Goal: Information Seeking & Learning: Understand process/instructions

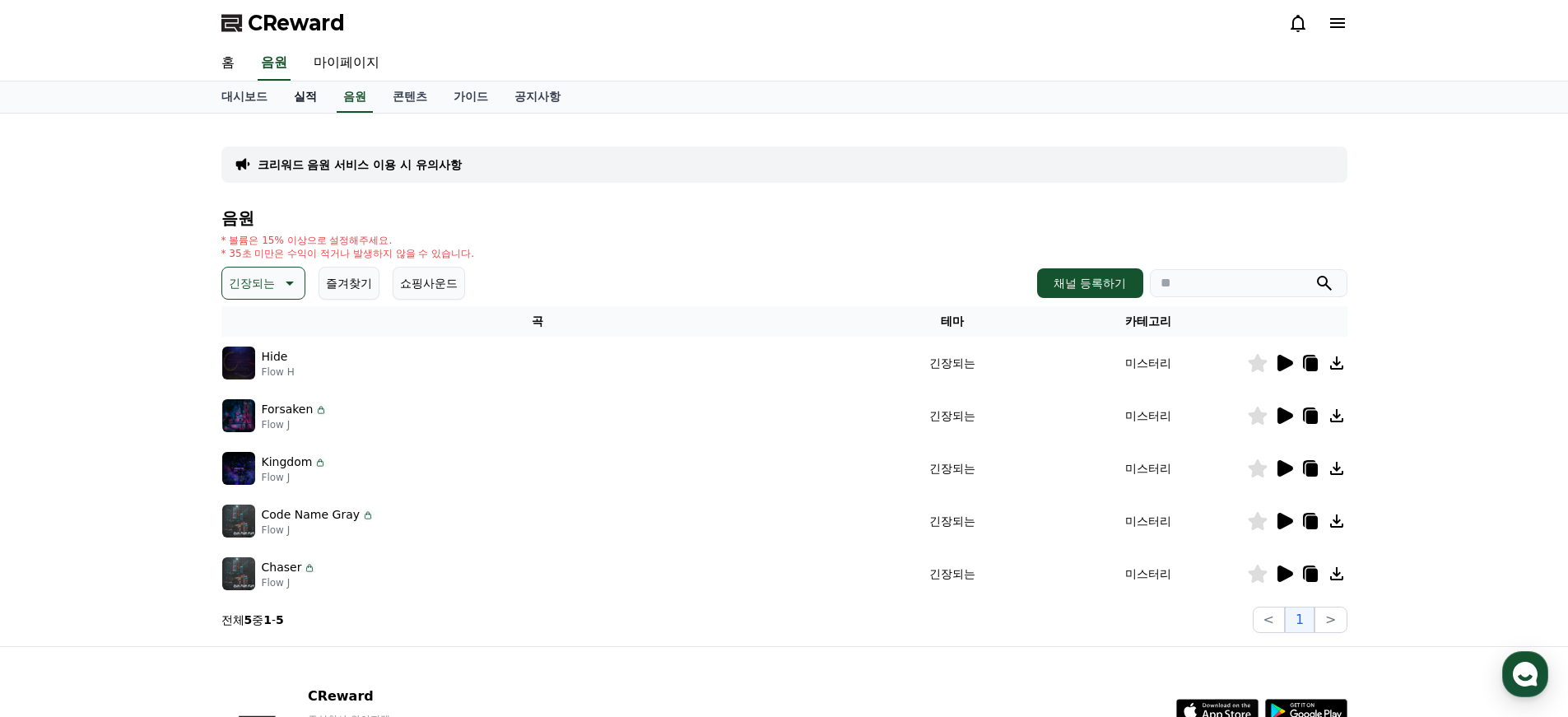
click at [295, 96] on link "실적" at bounding box center [305, 96] width 50 height 32
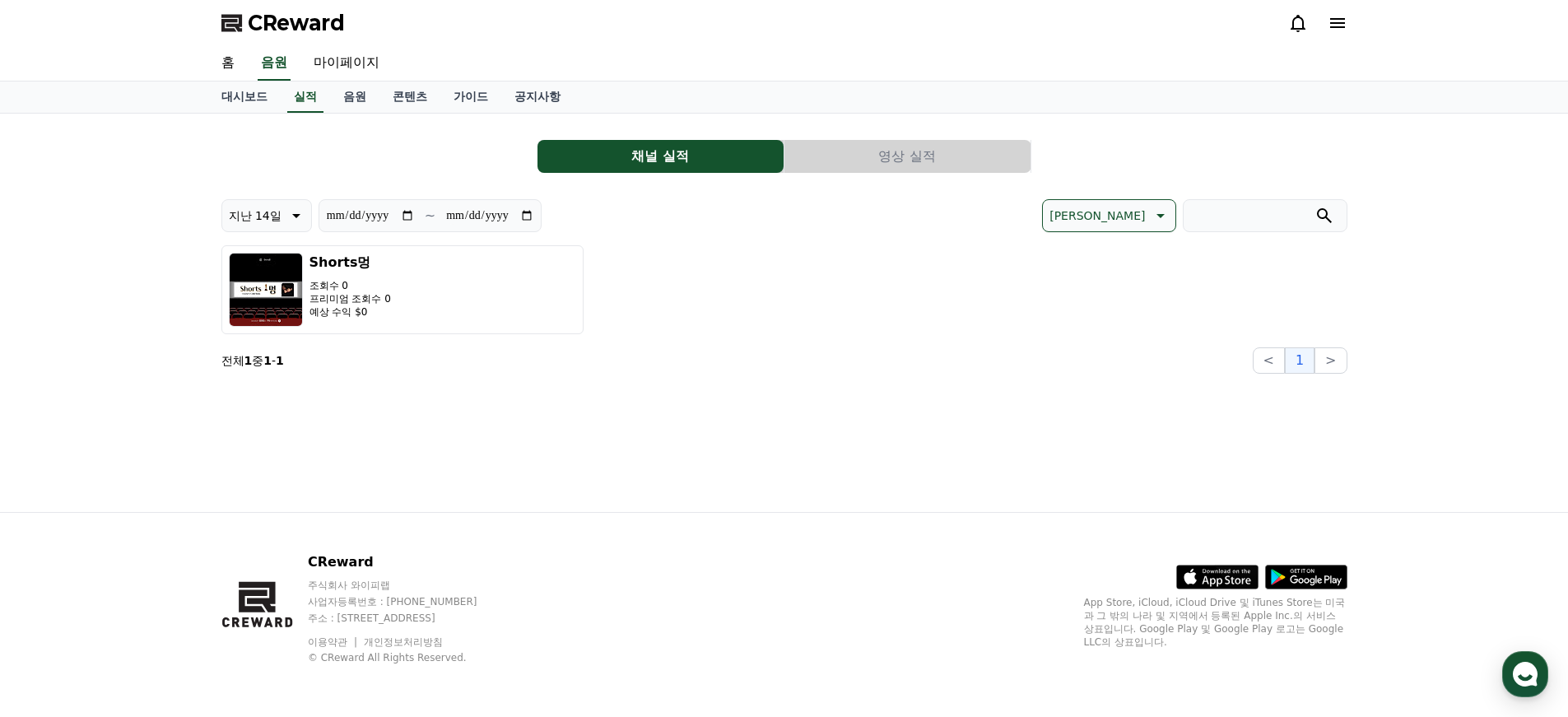
click at [272, 365] on p "전체 1 중 1 - 1" at bounding box center [252, 360] width 62 height 16
click at [911, 156] on button "영상 실적" at bounding box center [907, 156] width 246 height 33
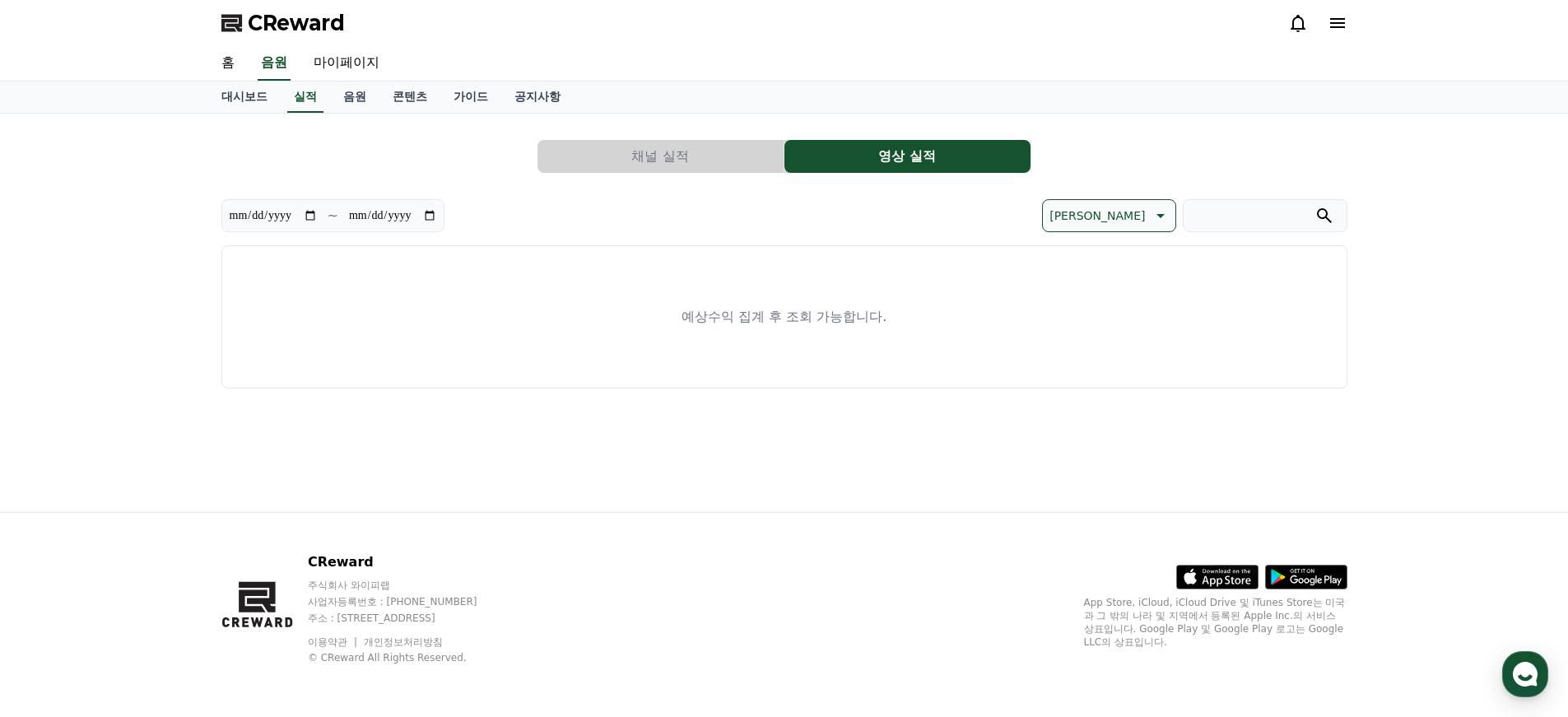
click at [760, 155] on button "채널 실적" at bounding box center [660, 156] width 246 height 33
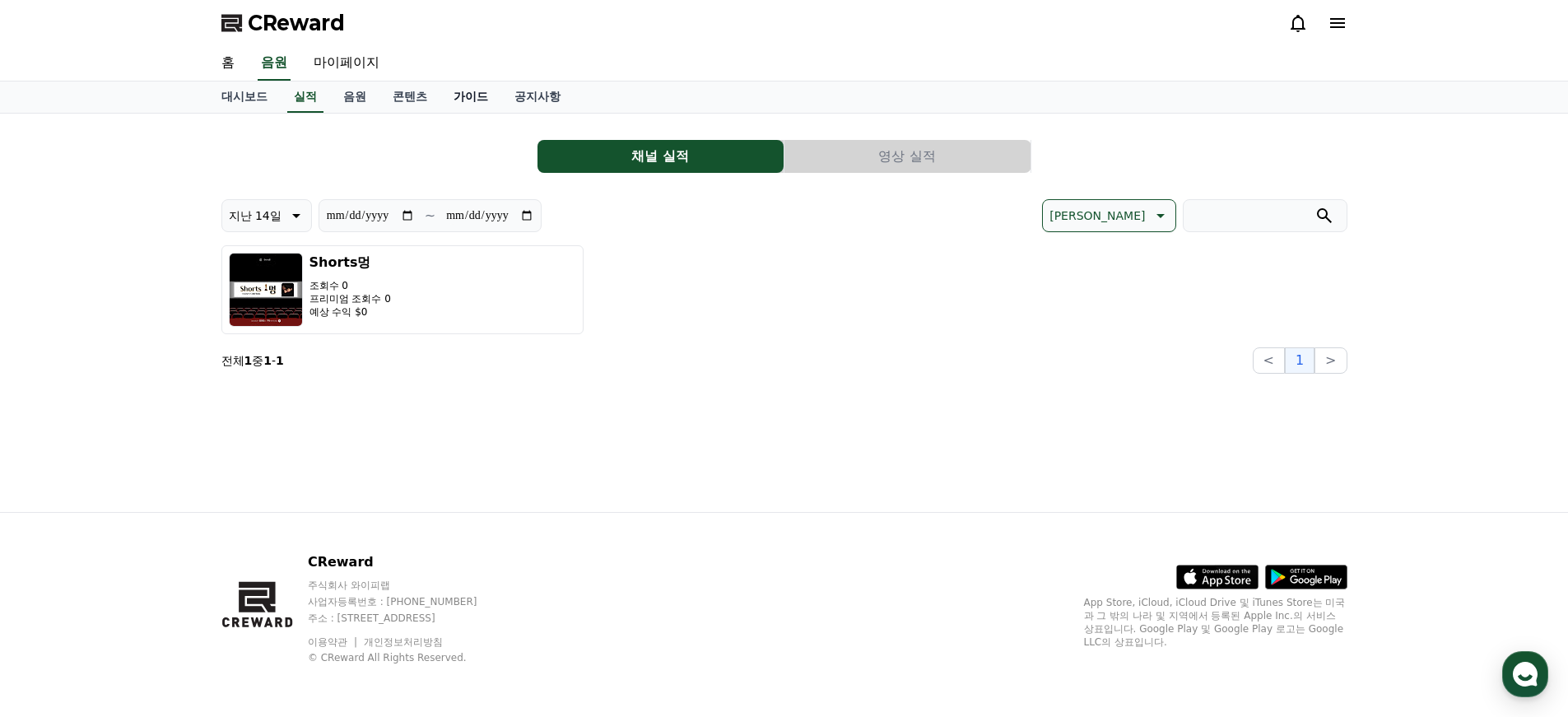
click at [445, 96] on link "가이드" at bounding box center [471, 96] width 61 height 32
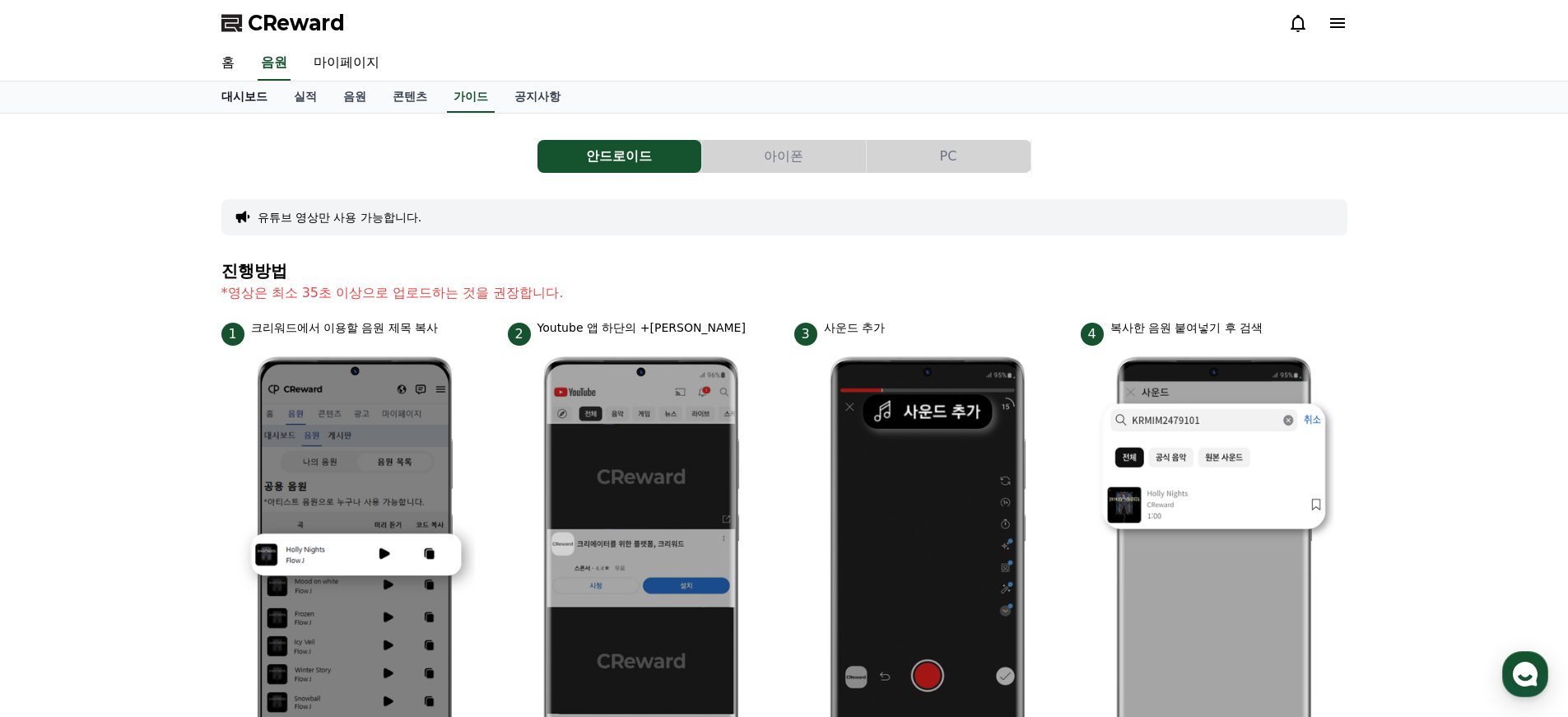
click at [254, 94] on link "대시보드" at bounding box center [244, 96] width 72 height 32
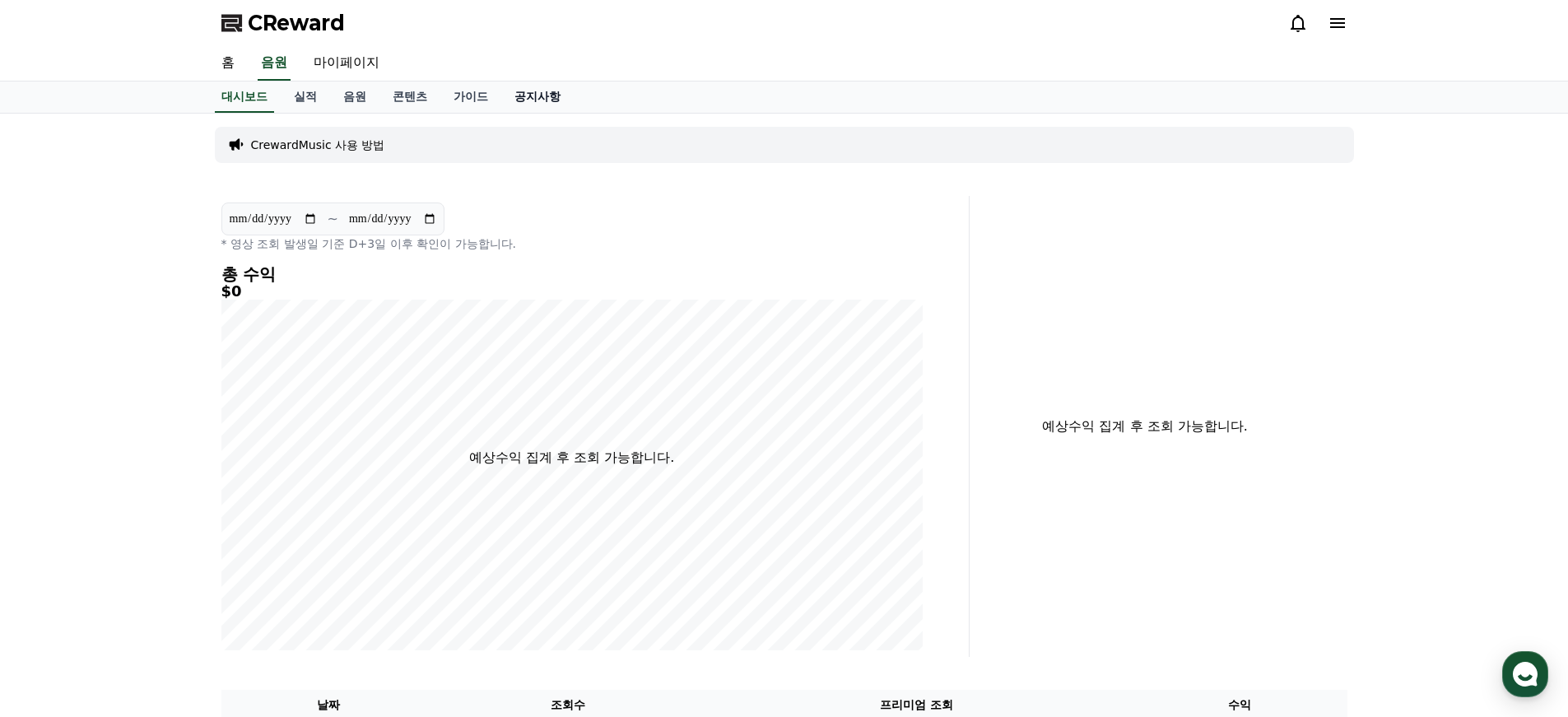
click at [505, 96] on link "공지사항" at bounding box center [538, 96] width 72 height 32
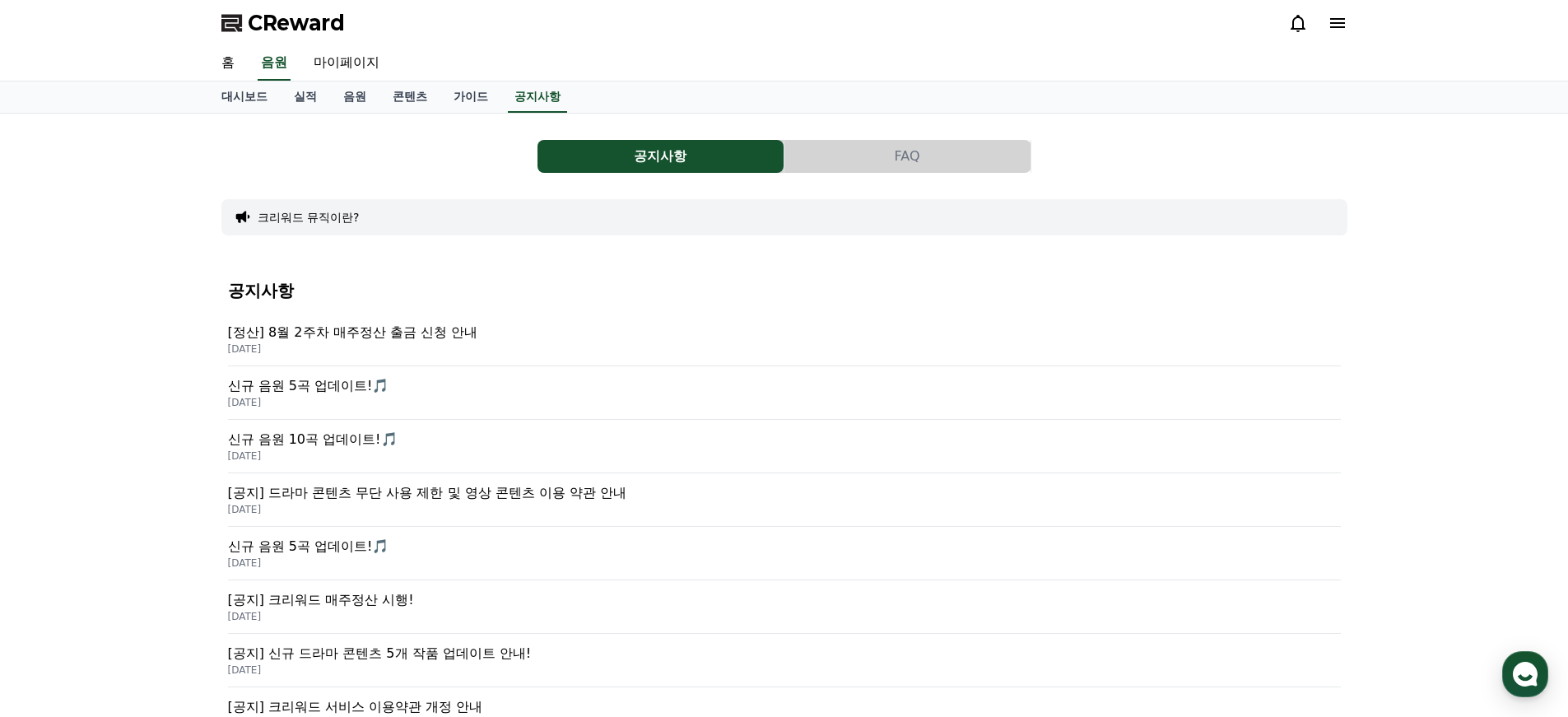
click at [885, 158] on button "FAQ" at bounding box center [907, 156] width 246 height 33
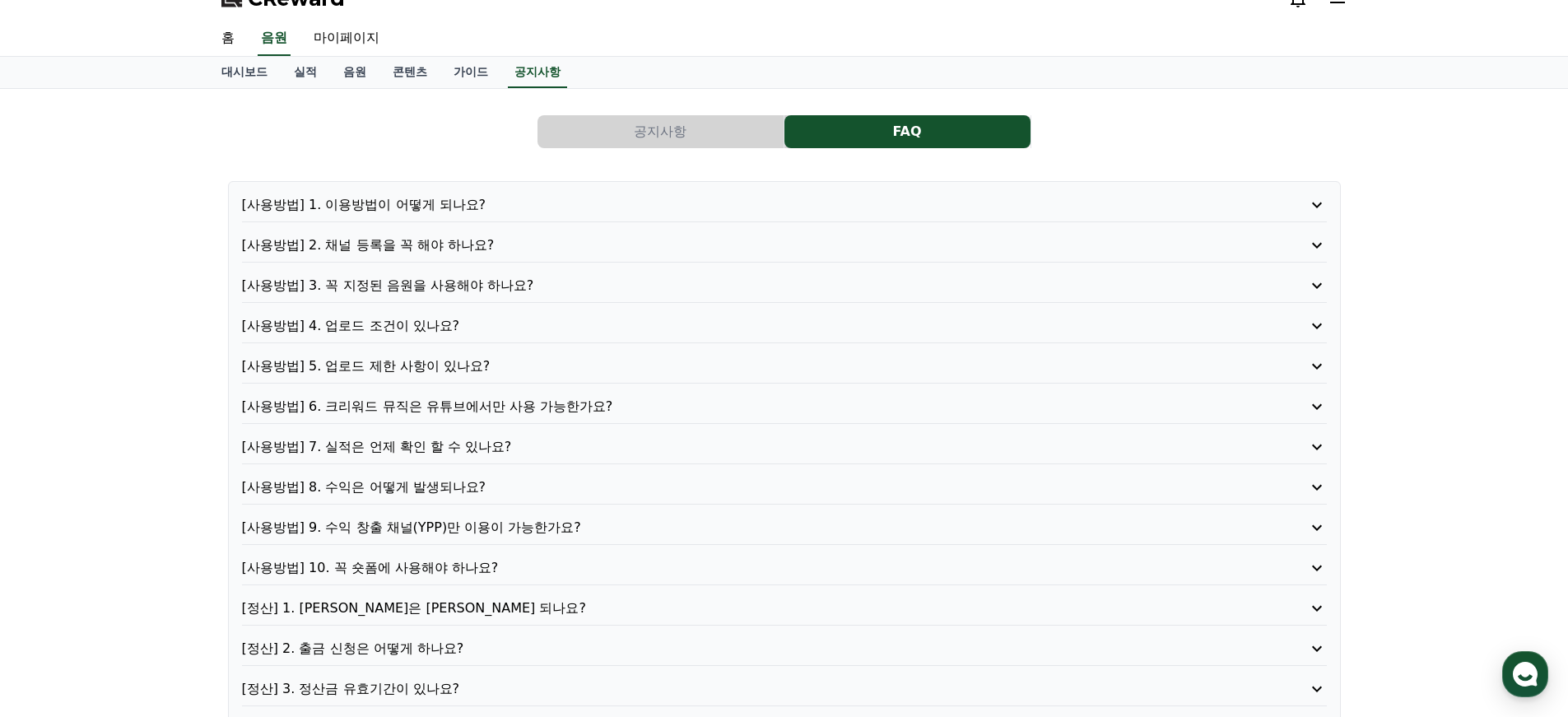
scroll to position [47, 0]
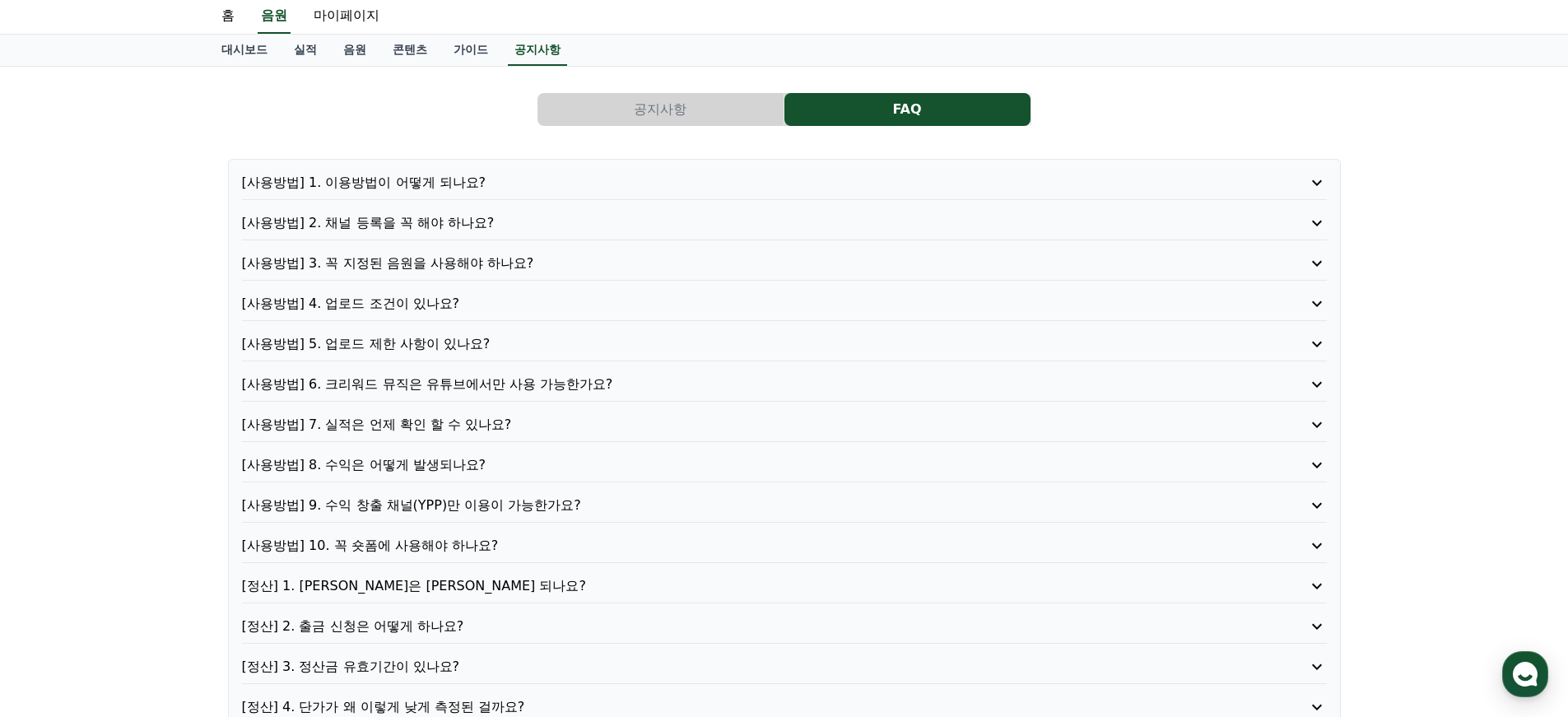
click at [398, 428] on p "[사용방법] 7. 실적은 언제 확인 할 수 있나요?" at bounding box center [741, 425] width 999 height 20
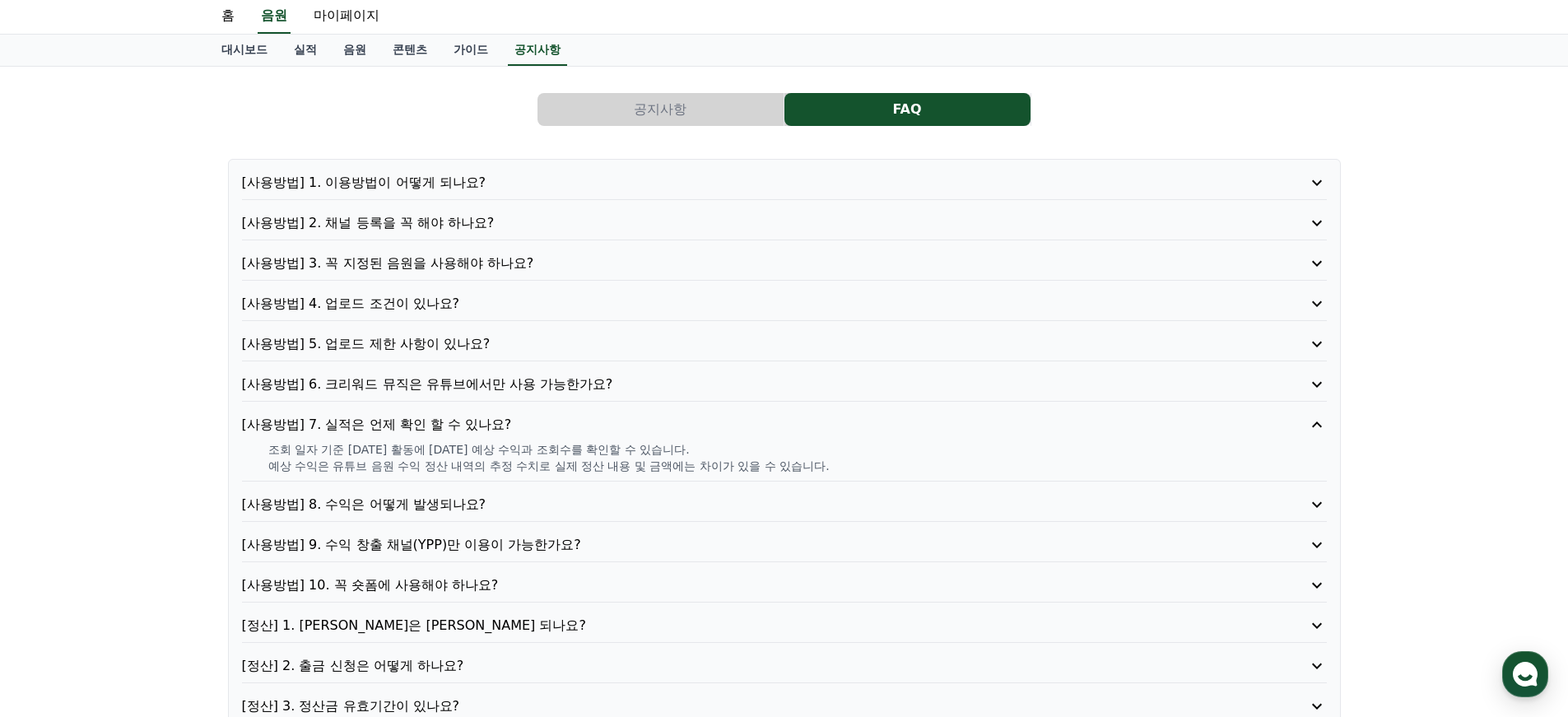
click at [408, 539] on p "[사용방법] 9. 수익 창출 채널(YPP)만 이용이 가능한가요?" at bounding box center [741, 545] width 999 height 20
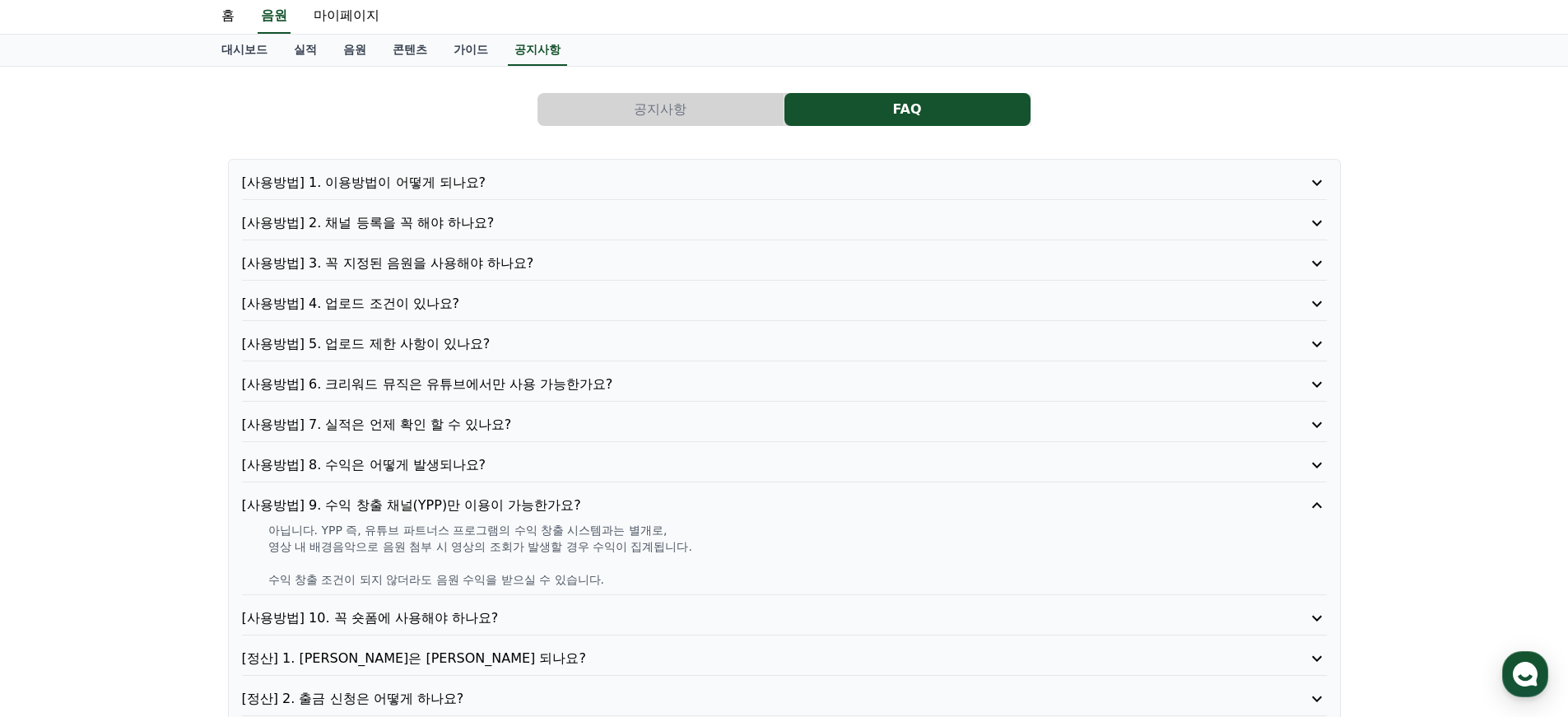
click at [411, 464] on p "[사용방법] 8. 수익은 어떻게 발생되나요?" at bounding box center [741, 465] width 999 height 20
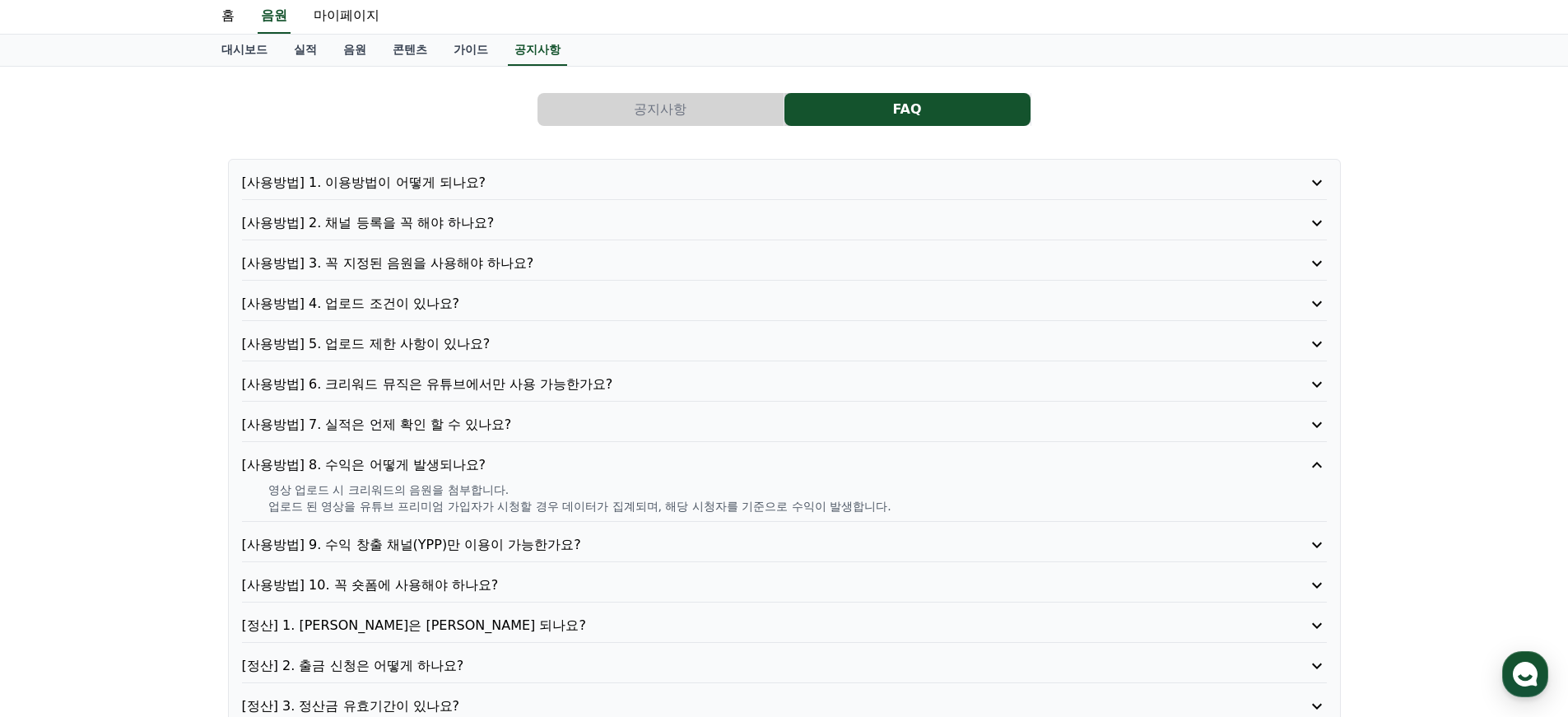
drag, startPoint x: 392, startPoint y: 493, endPoint x: 813, endPoint y: 516, distance: 421.6
click at [813, 516] on div "[사용방법] 8. 수익은 어떻게 발생되나요? 영상 업로드 시 크리워드의 음원을 첨부합니다. 업로드 된 영상을 유튜브 프리미엄 가입자가 시청할 …" at bounding box center [784, 488] width 1085 height 67
click at [811, 507] on p "업로드 된 영상을 유튜브 프리미엄 가입자가 시청할 경우 데이터가 집계되며, 해당 시청자를 기준으로 수익이 발생합니다." at bounding box center [797, 506] width 1058 height 16
drag, startPoint x: 811, startPoint y: 507, endPoint x: 319, endPoint y: 488, distance: 492.4
click at [321, 487] on div "영상 업로드 시 크리워드의 음원을 첨부합니다. 업로드 된 영상을 유튜브 프리미엄 가입자가 시청할 경우 데이터가 집계되며, 해당 시청자를 기준으…" at bounding box center [784, 498] width 1085 height 33
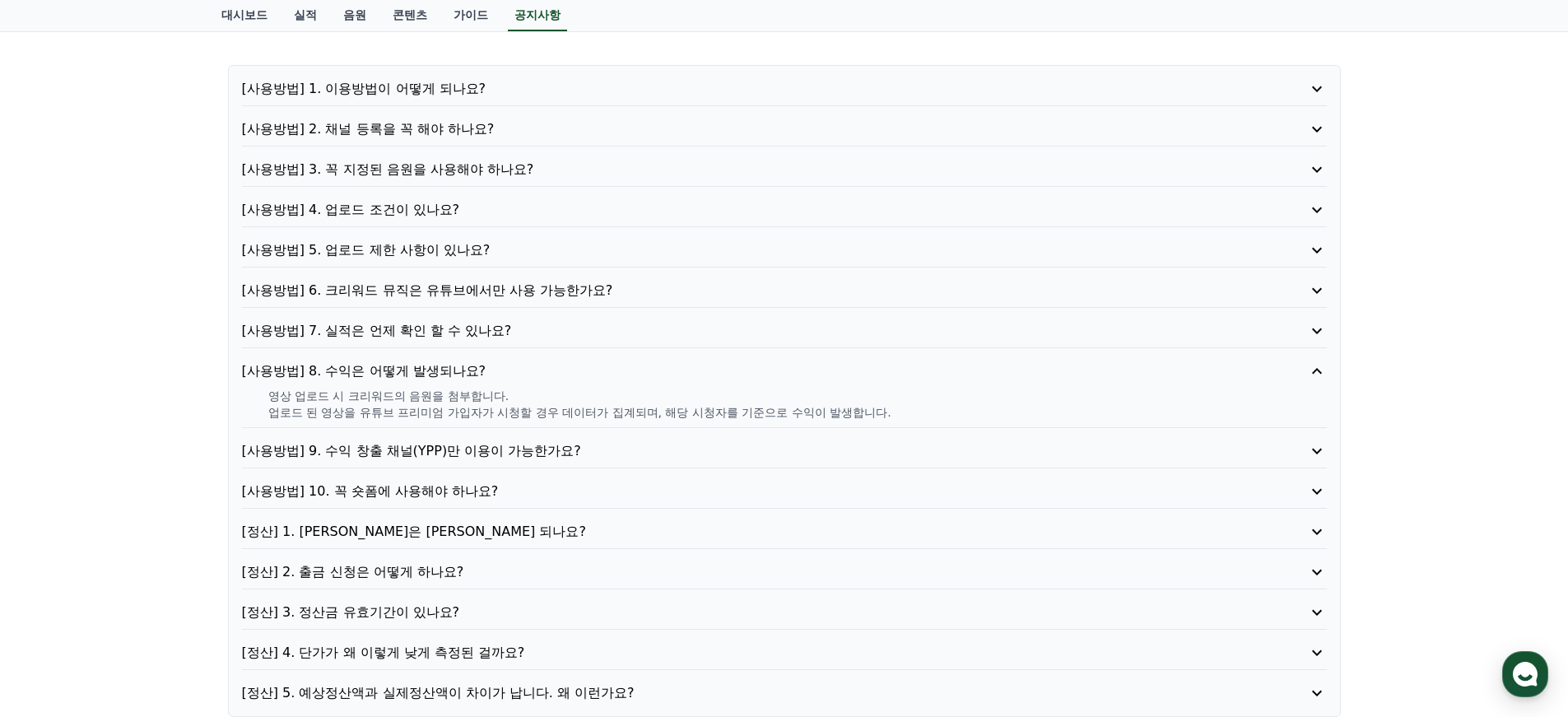
scroll to position [161, 0]
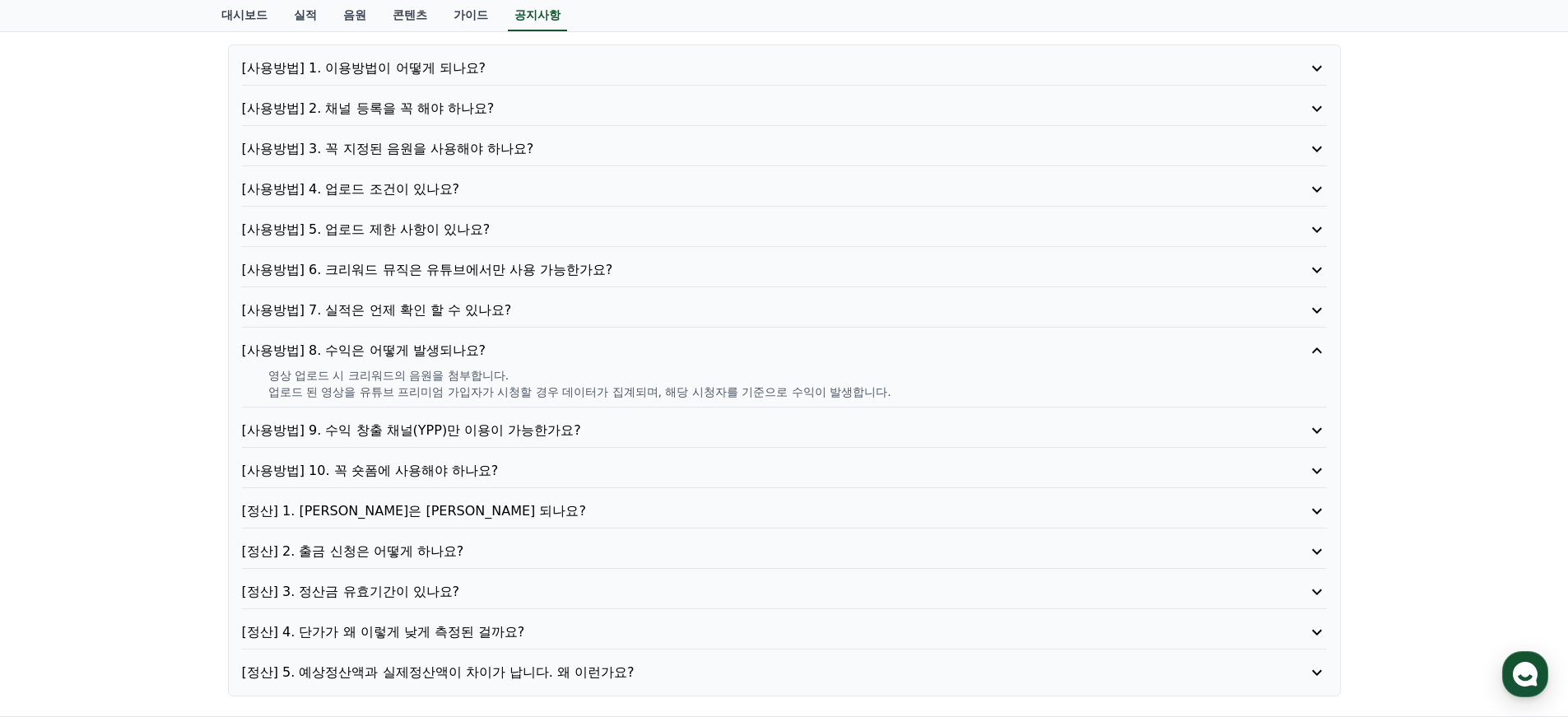
click at [438, 474] on p "[사용방법] 10. 꼭 숏폼에 사용해야 하나요?" at bounding box center [741, 471] width 999 height 20
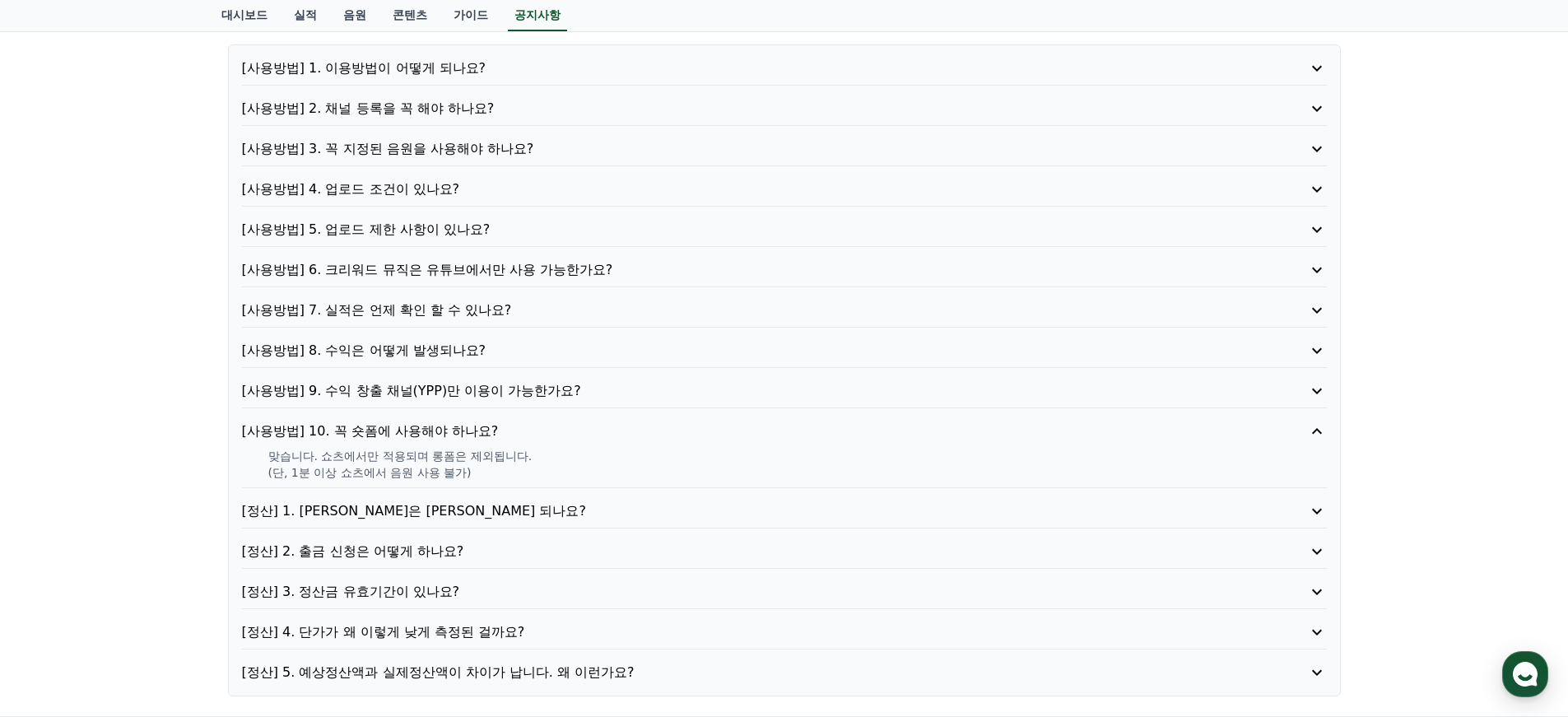
drag, startPoint x: 452, startPoint y: 476, endPoint x: 271, endPoint y: 448, distance: 183.2
click at [271, 448] on div "맞습니다. 쇼츠에서만 적용되며 롱폼은 제외됩니다. (단, 1분 이상 쇼츠에서 음원 사용 불가)" at bounding box center [784, 464] width 1085 height 33
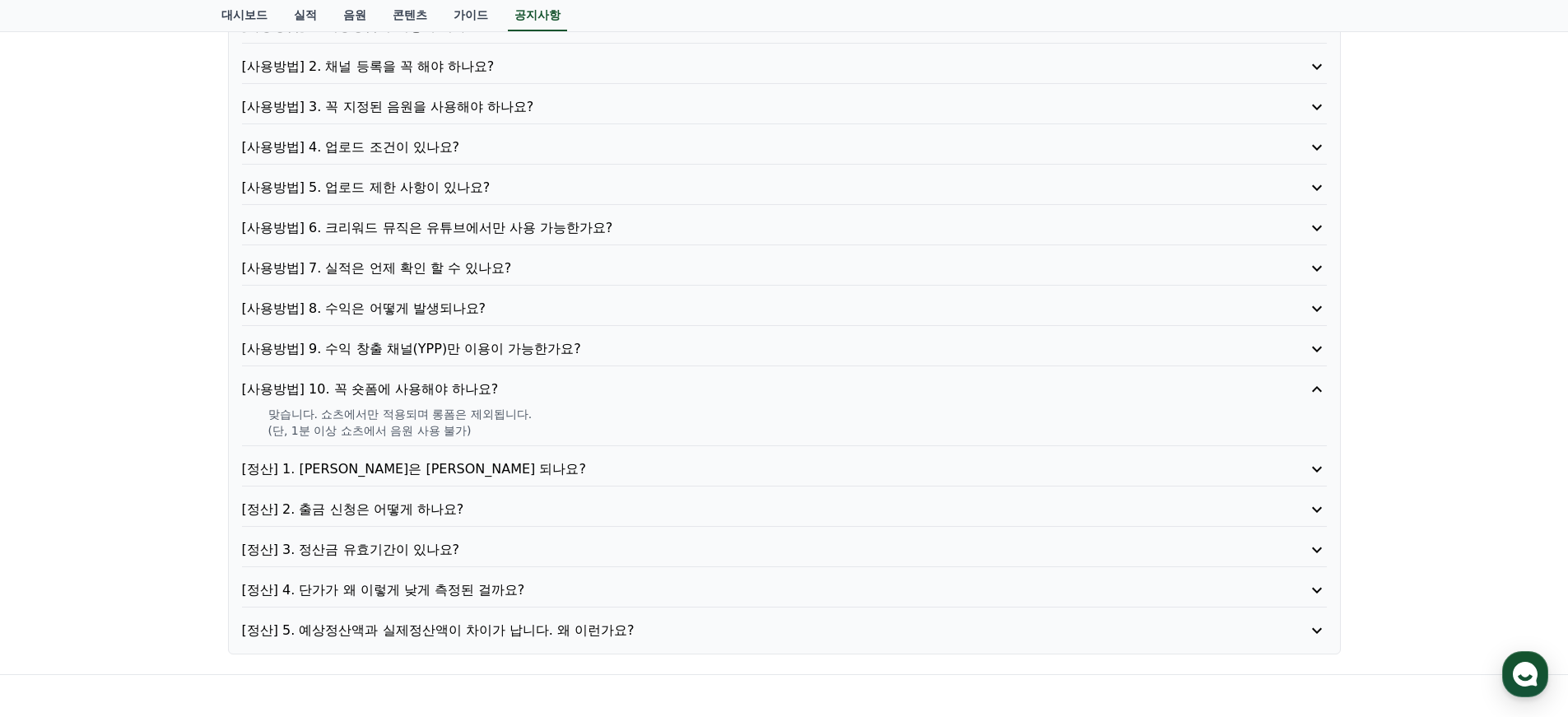
click at [429, 593] on p "[정산] 4. 단가가 왜 이렇게 낮게 측정된 걸까요?" at bounding box center [741, 590] width 999 height 20
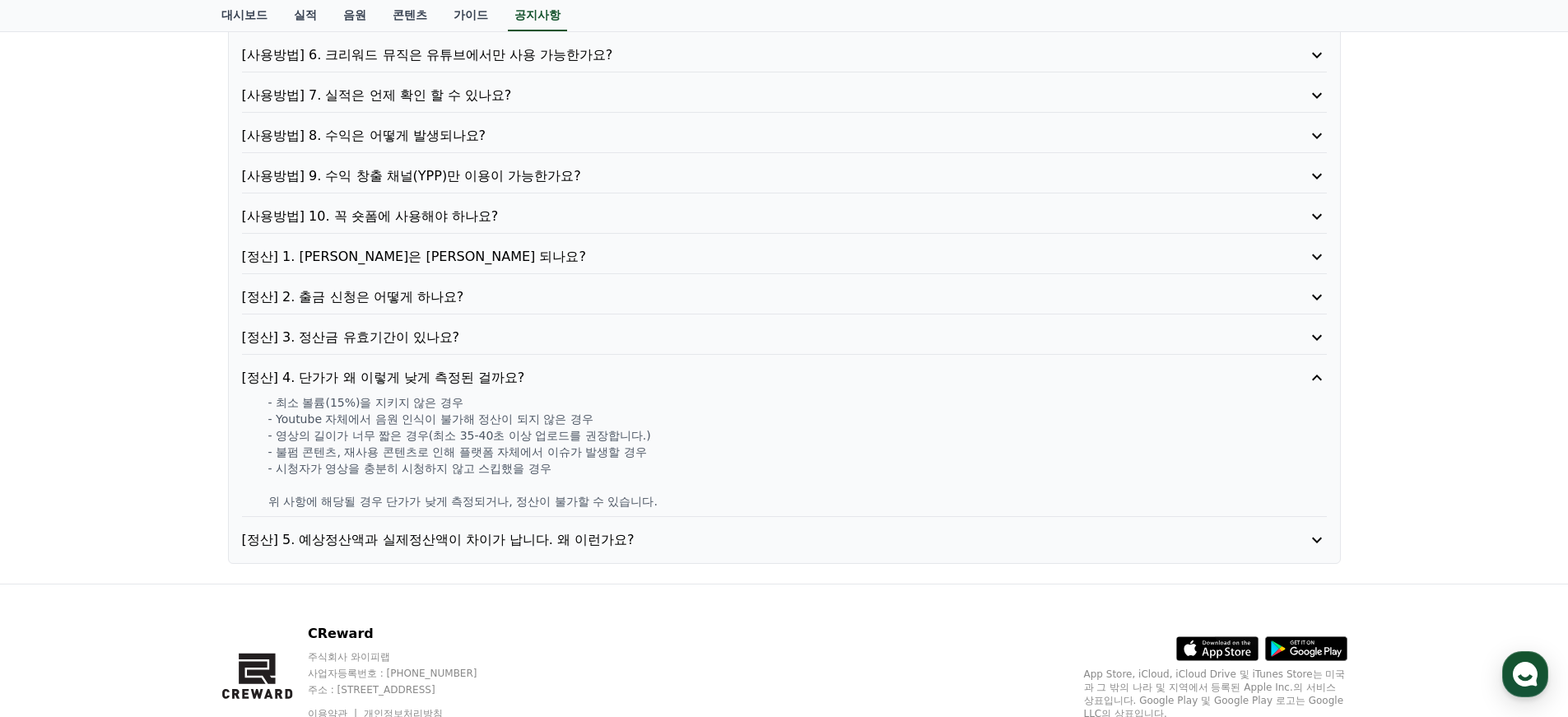
scroll to position [378, 0]
drag, startPoint x: 275, startPoint y: 434, endPoint x: 585, endPoint y: 466, distance: 311.6
click at [585, 466] on div "- 최소 볼륨(15%)을 지키지 않은 경우 - Youtube 자체에서 음원 인식이 불가해 정산이 되지 않은 경우 - 영상의 길이가 너무 짧은 …" at bounding box center [784, 449] width 1085 height 115
click at [523, 461] on p "- 시청자가 영상을 충분히 시청하지 않고 스킵했을 경우" at bounding box center [797, 466] width 1058 height 16
drag, startPoint x: 512, startPoint y: 465, endPoint x: 275, endPoint y: 406, distance: 244.2
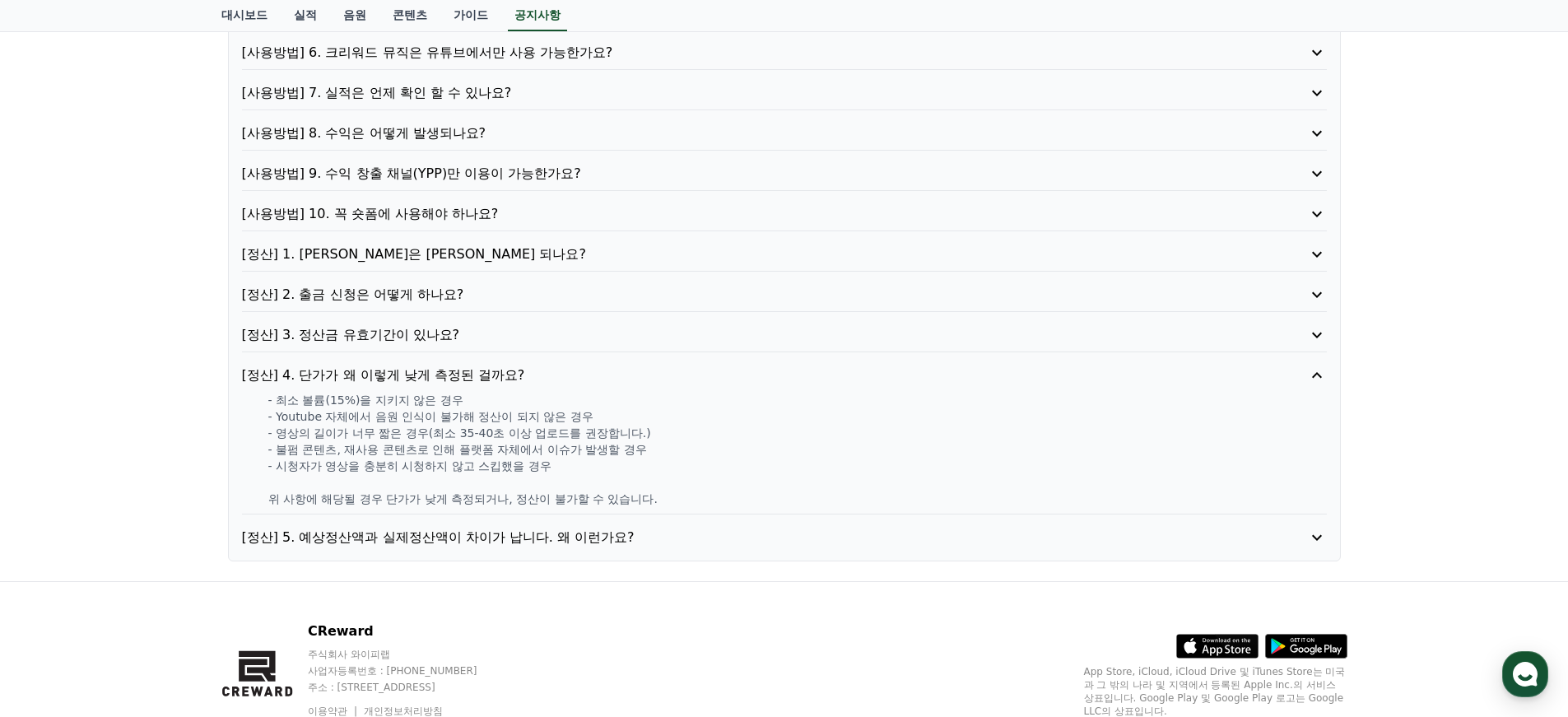
click at [268, 396] on div "- 최소 볼륨(15%)을 지키지 않은 경우 - Youtube 자체에서 음원 인식이 불가해 정산이 되지 않은 경우 - 영상의 길이가 너무 짧은 …" at bounding box center [784, 449] width 1085 height 115
drag, startPoint x: 603, startPoint y: 500, endPoint x: 222, endPoint y: 425, distance: 388.3
click at [223, 426] on div "[사용방법] 1. 이용방법이 어떻게 되나요? [사용방법] 2. 채널 등록을 꼭 해야 하나요? [사용방법] 3. 꼭 지정된 음원을 사용해야 하나…" at bounding box center [784, 195] width 1126 height 748
click at [396, 537] on p "[정산] 5. 예상정산액과 실제정산액이 차이가 납니다. 왜 이런가요?" at bounding box center [741, 538] width 999 height 20
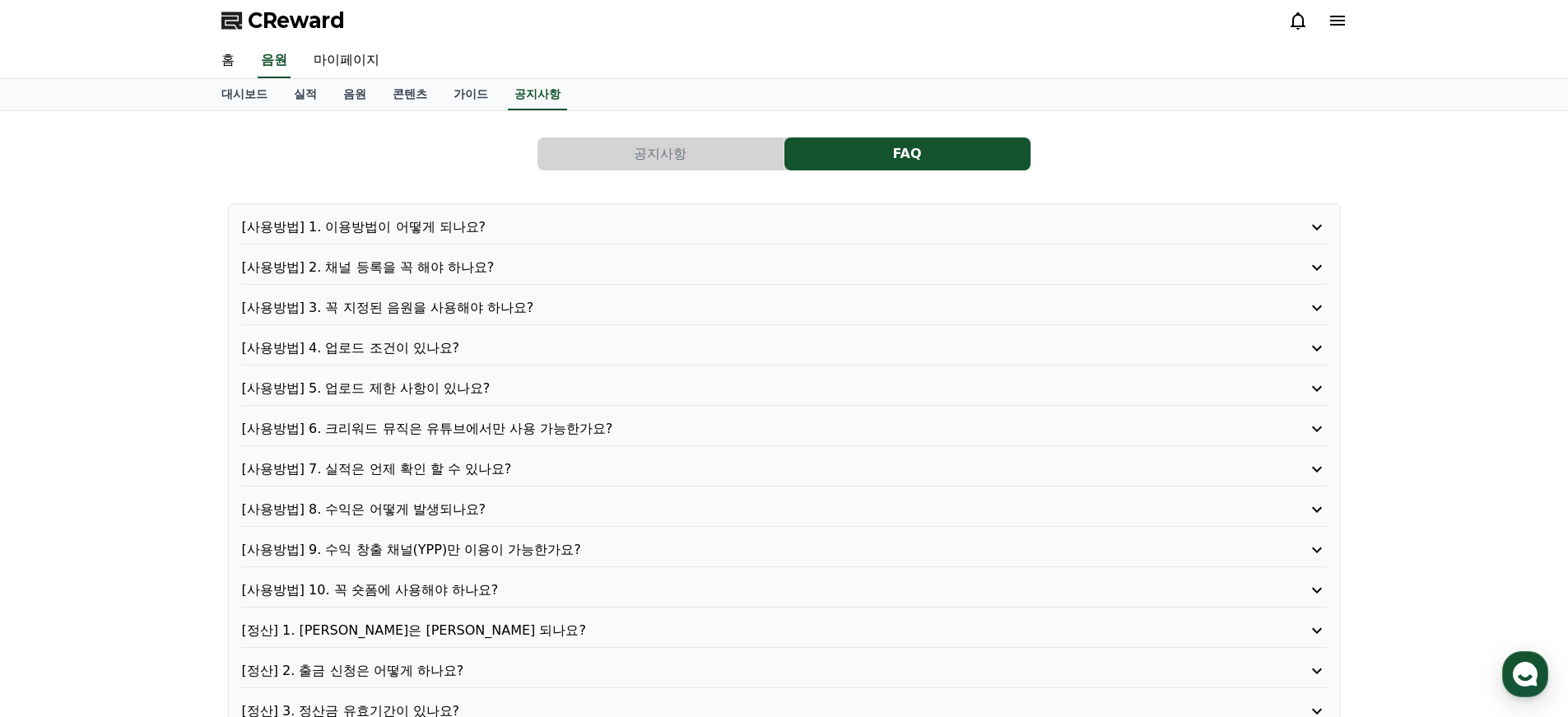
scroll to position [0, 0]
click at [394, 358] on p "[사용방법] 4. 업로드 조건이 있나요?" at bounding box center [741, 350] width 999 height 20
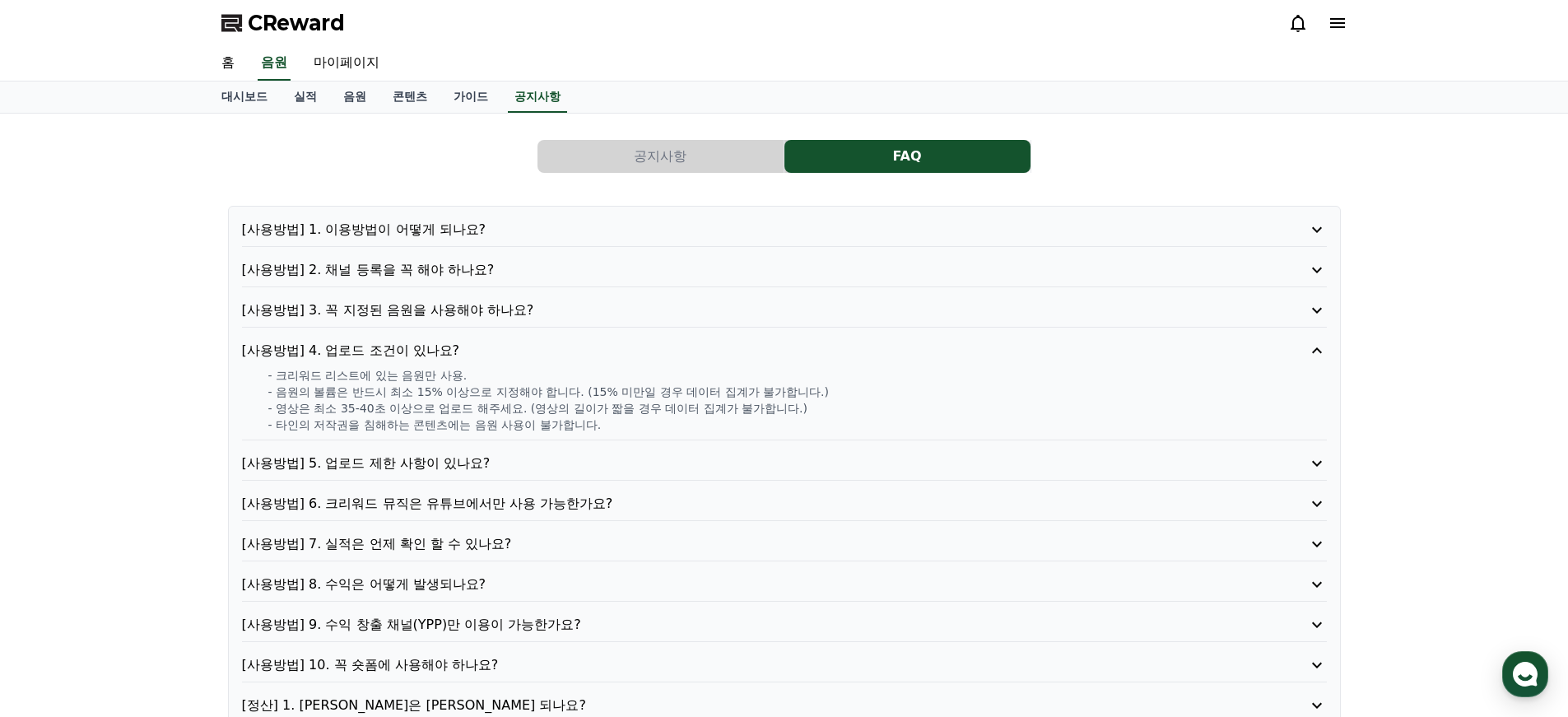
click at [418, 580] on p "[사용방법] 8. 수익은 어떻게 발생되나요?" at bounding box center [741, 585] width 999 height 20
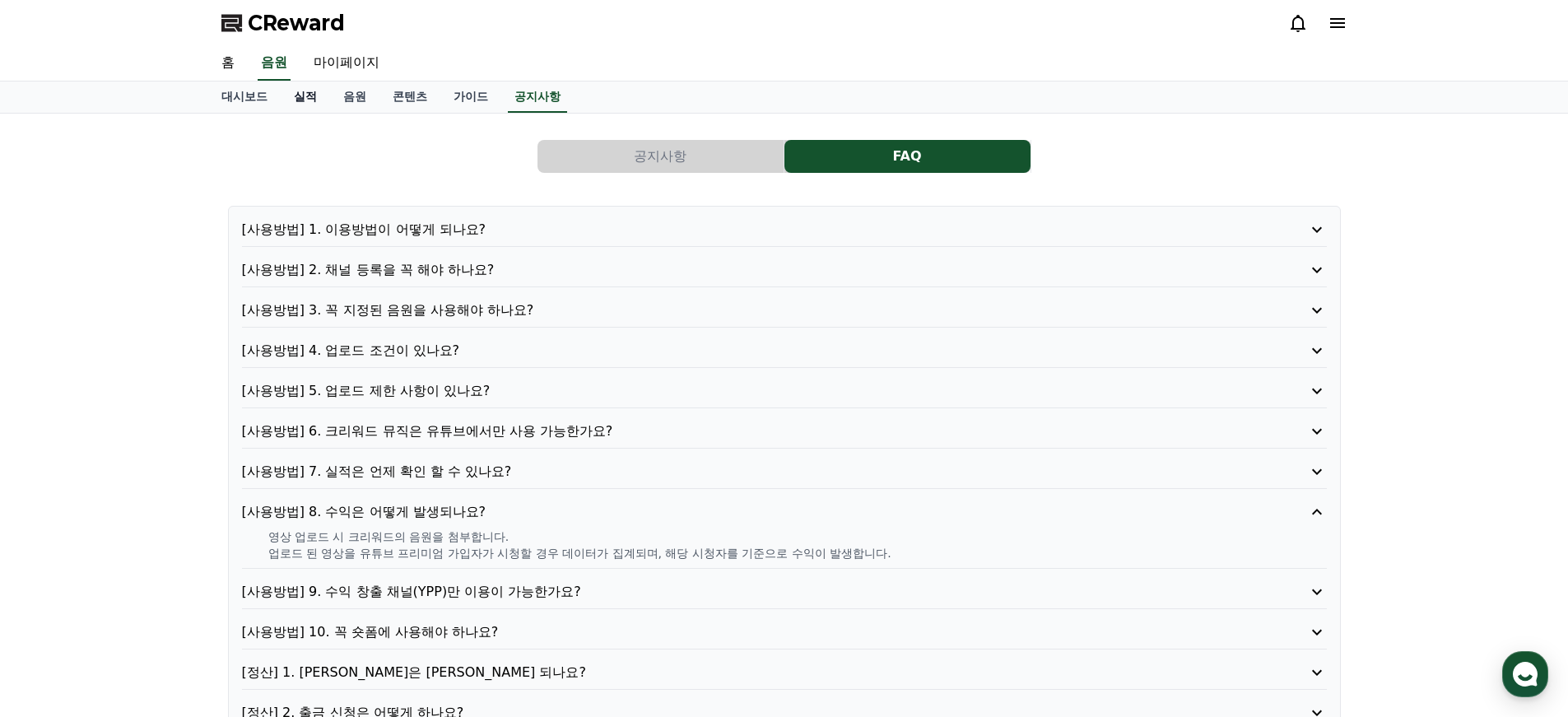
click at [301, 93] on link "실적" at bounding box center [305, 96] width 50 height 32
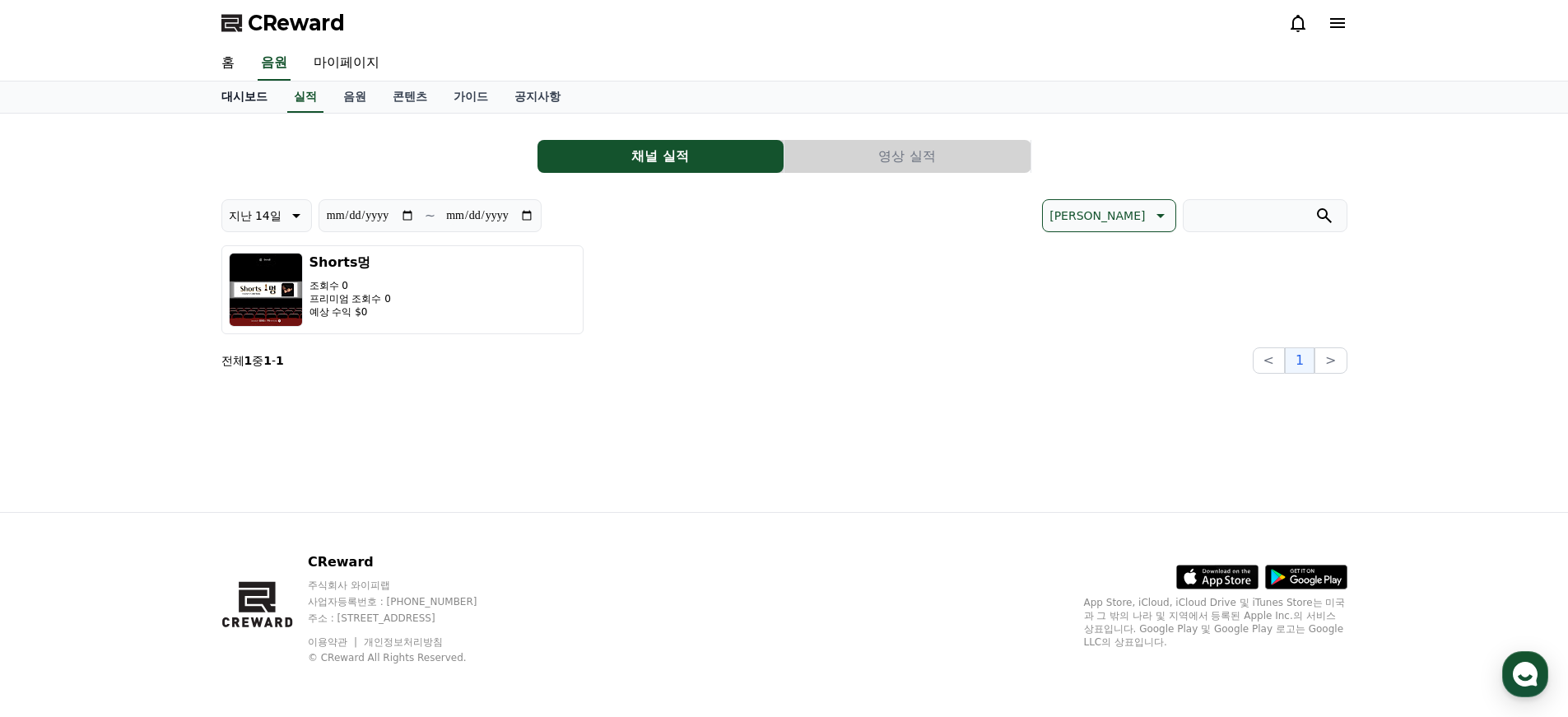
click at [247, 91] on link "대시보드" at bounding box center [244, 96] width 72 height 32
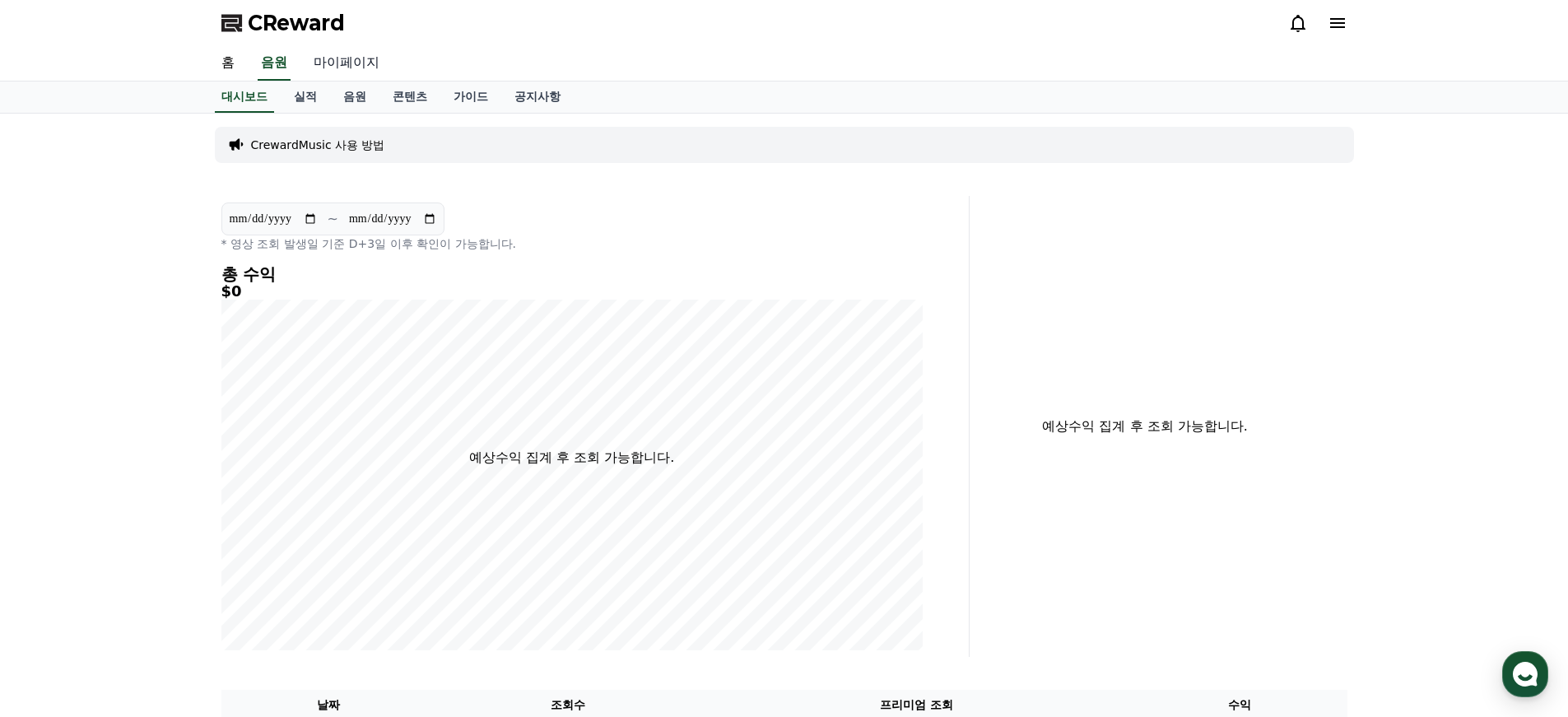
click at [335, 62] on link "마이페이지" at bounding box center [347, 63] width 92 height 34
select select "**********"
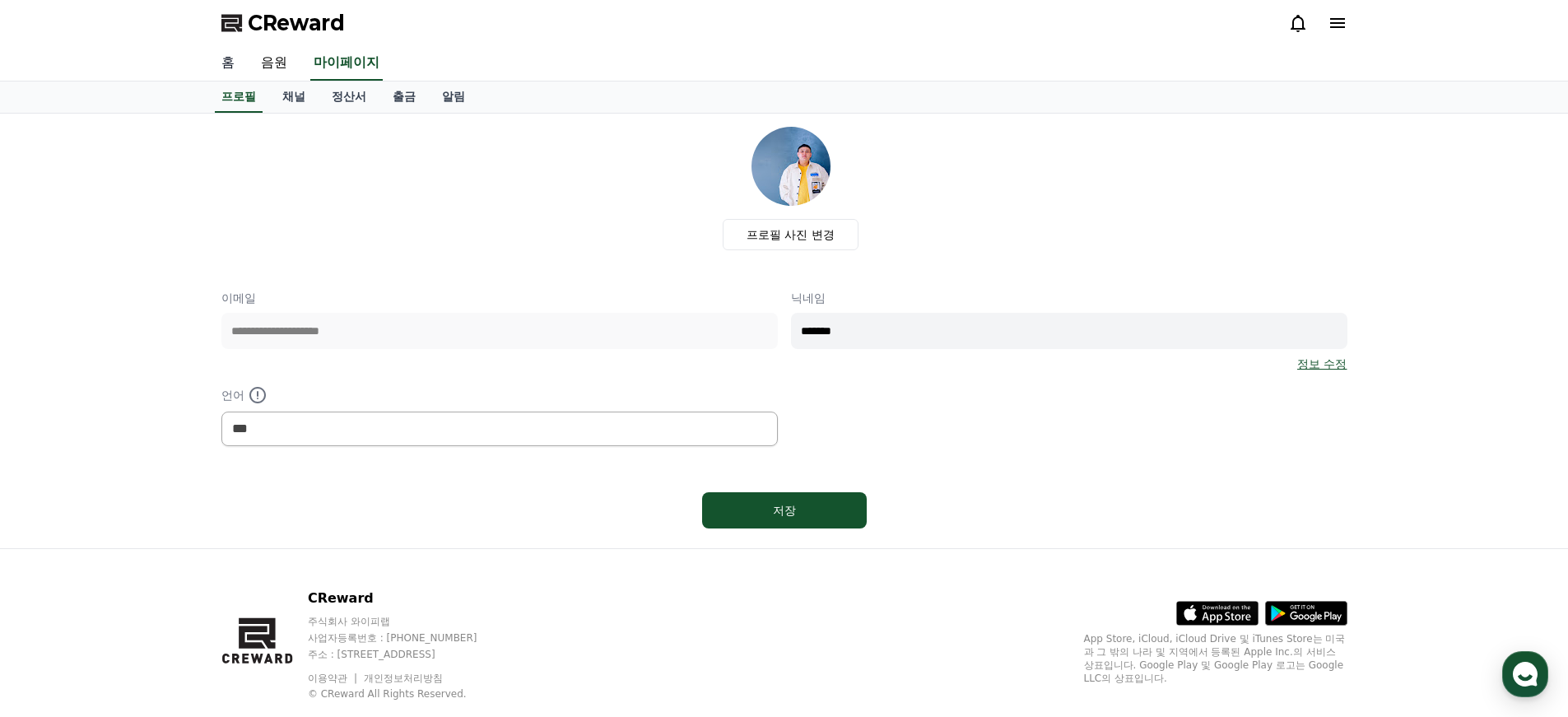
click at [232, 61] on link "홈" at bounding box center [228, 63] width 40 height 34
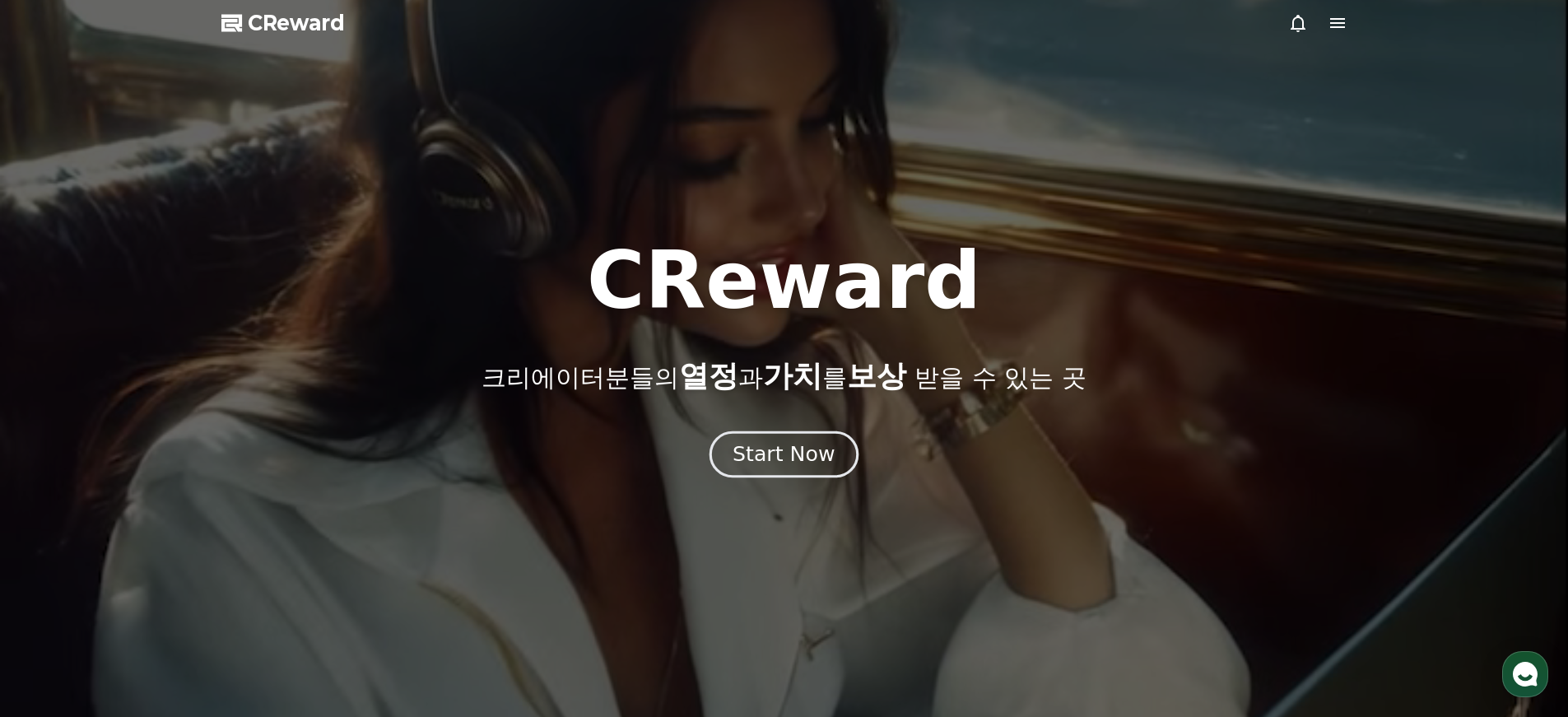
click at [815, 466] on div "Start Now" at bounding box center [783, 454] width 102 height 28
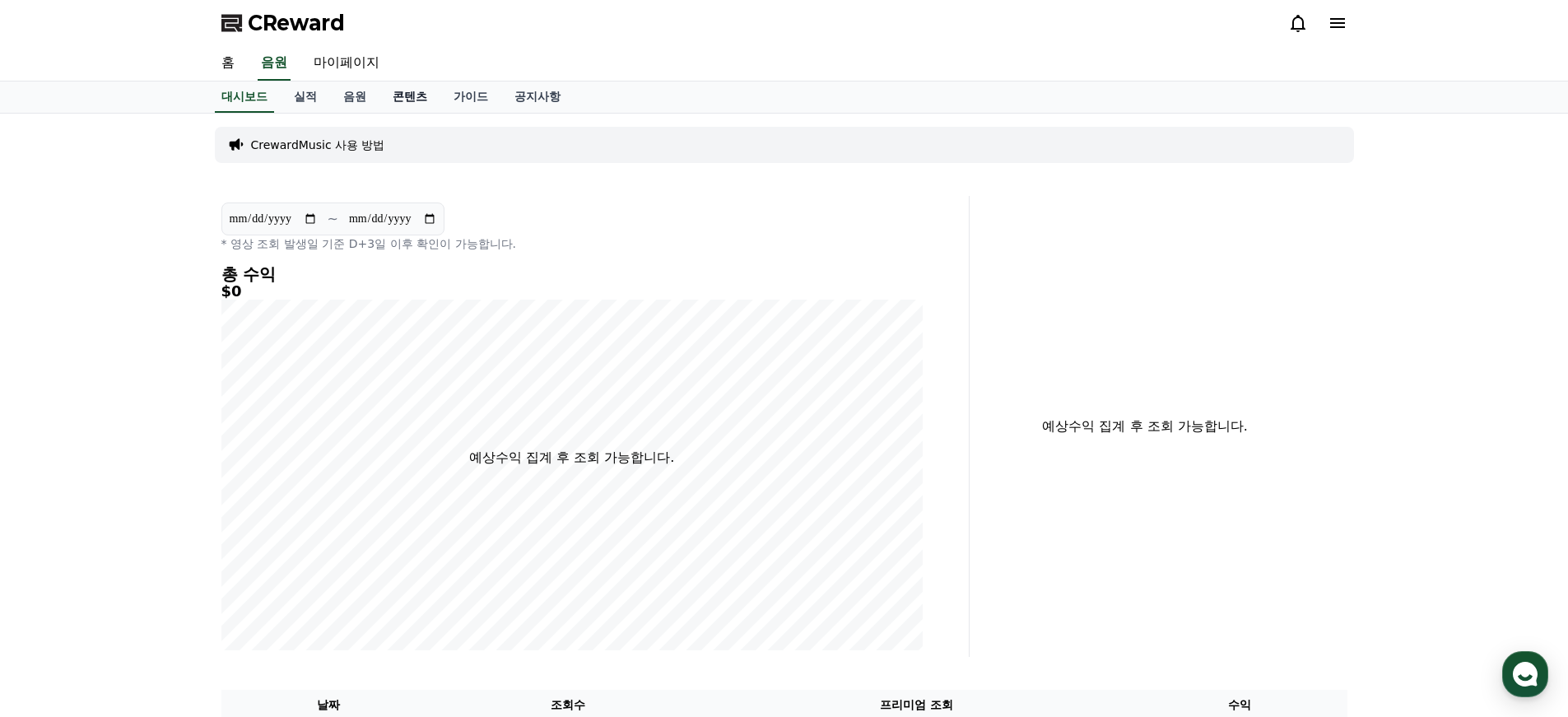
click at [396, 98] on link "콘텐츠" at bounding box center [410, 96] width 61 height 32
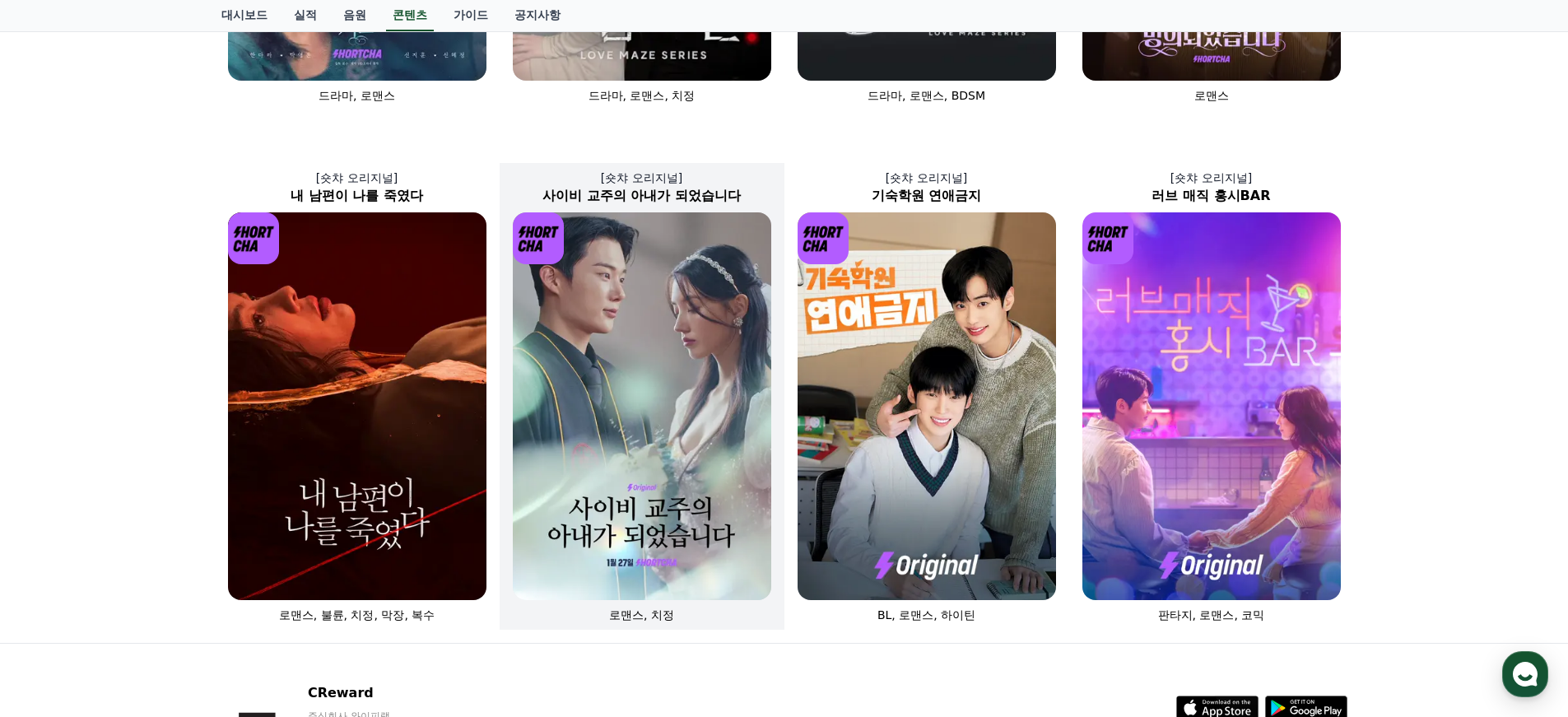
scroll to position [634, 0]
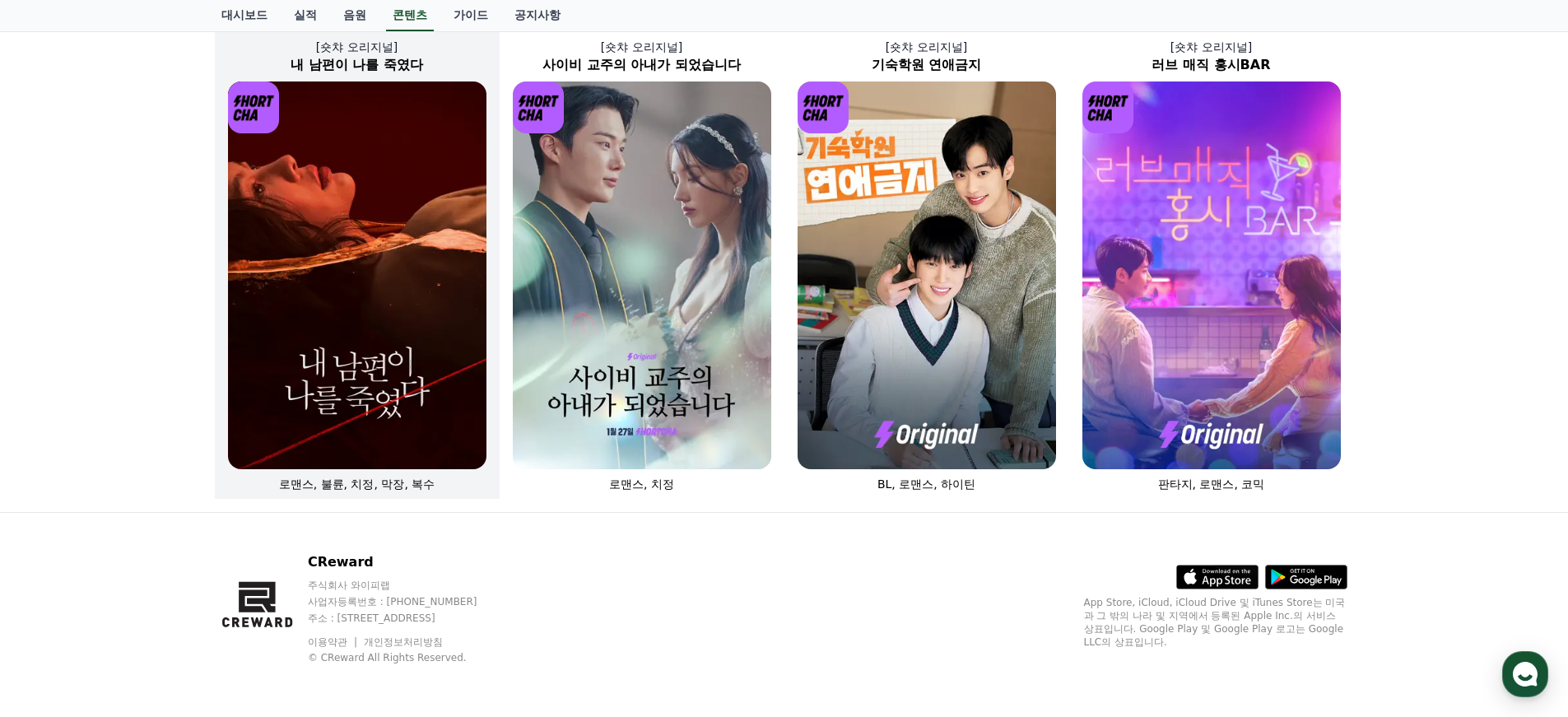
click at [340, 265] on img at bounding box center [357, 275] width 258 height 387
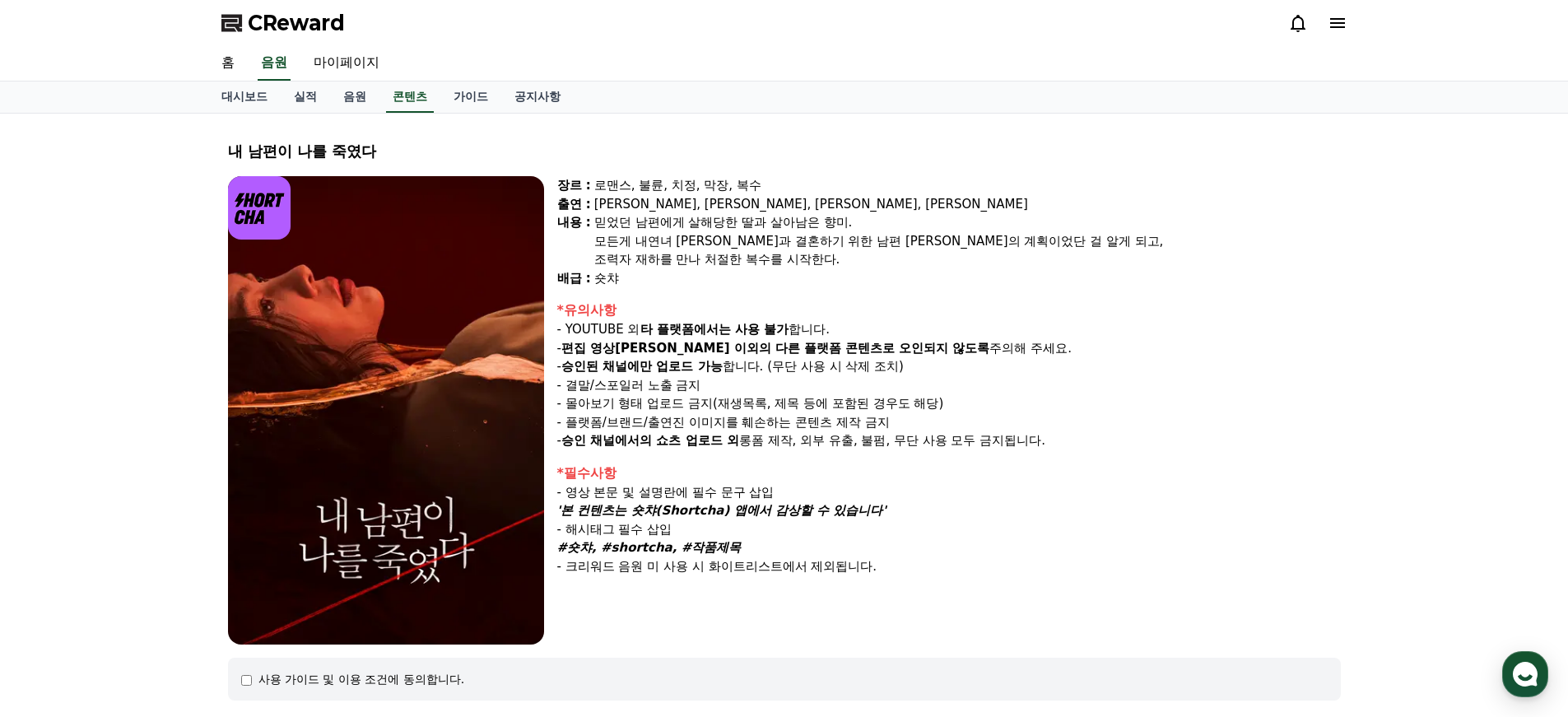
drag, startPoint x: 575, startPoint y: 324, endPoint x: 823, endPoint y: 375, distance: 253.2
click at [811, 373] on div "*유의사항 - YOUTUBE 외 타 플랫폼에서는 사용 불가 합니다. - 편집 영상[PERSON_NAME] 이외의 다른 플랫폼 콘텐츠로 오인되지…" at bounding box center [949, 376] width 784 height 150
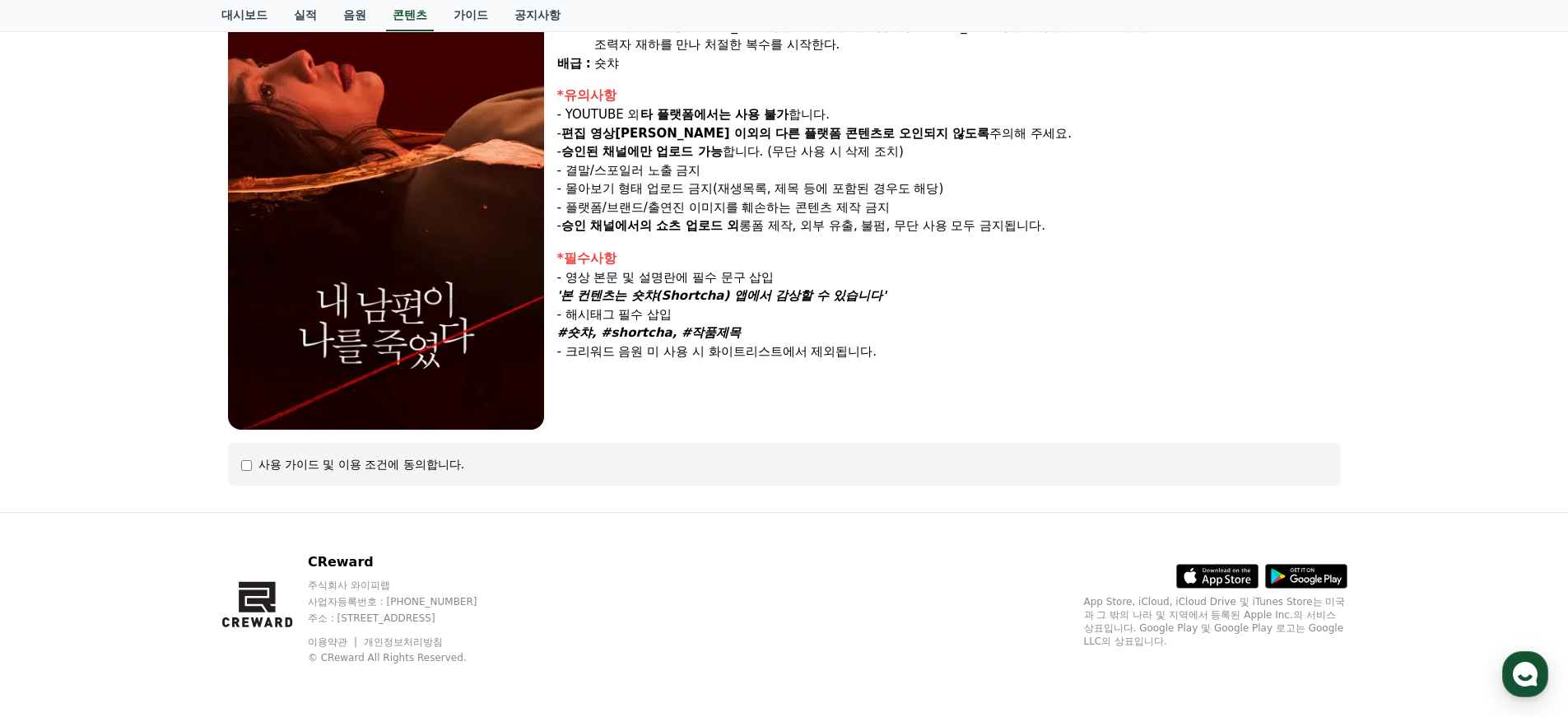
click at [306, 464] on div "사용 가이드 및 이용 조건에 동의합니다." at bounding box center [361, 464] width 206 height 16
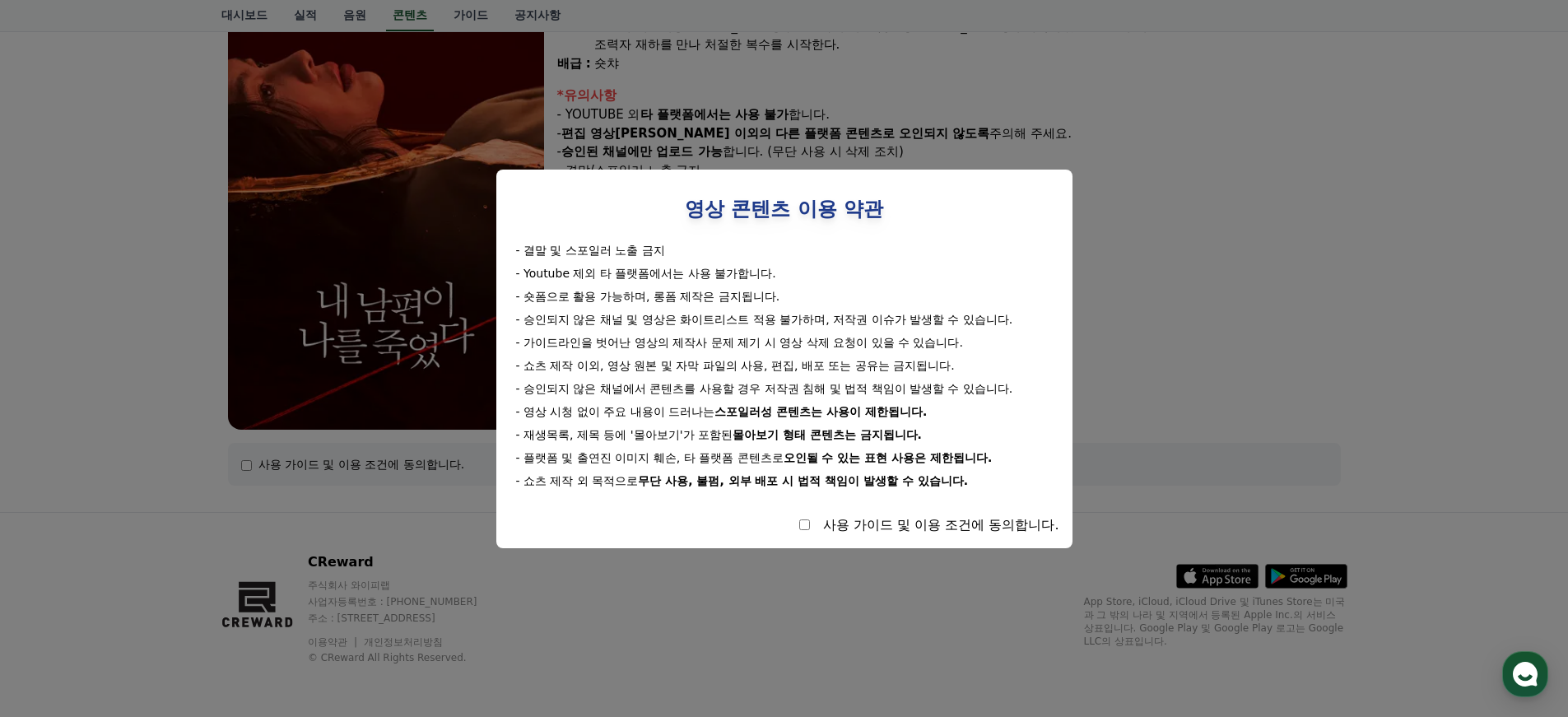
click at [845, 520] on div "사용 가이드 및 이용 조건에 동의합니다." at bounding box center [784, 525] width 550 height 20
select select
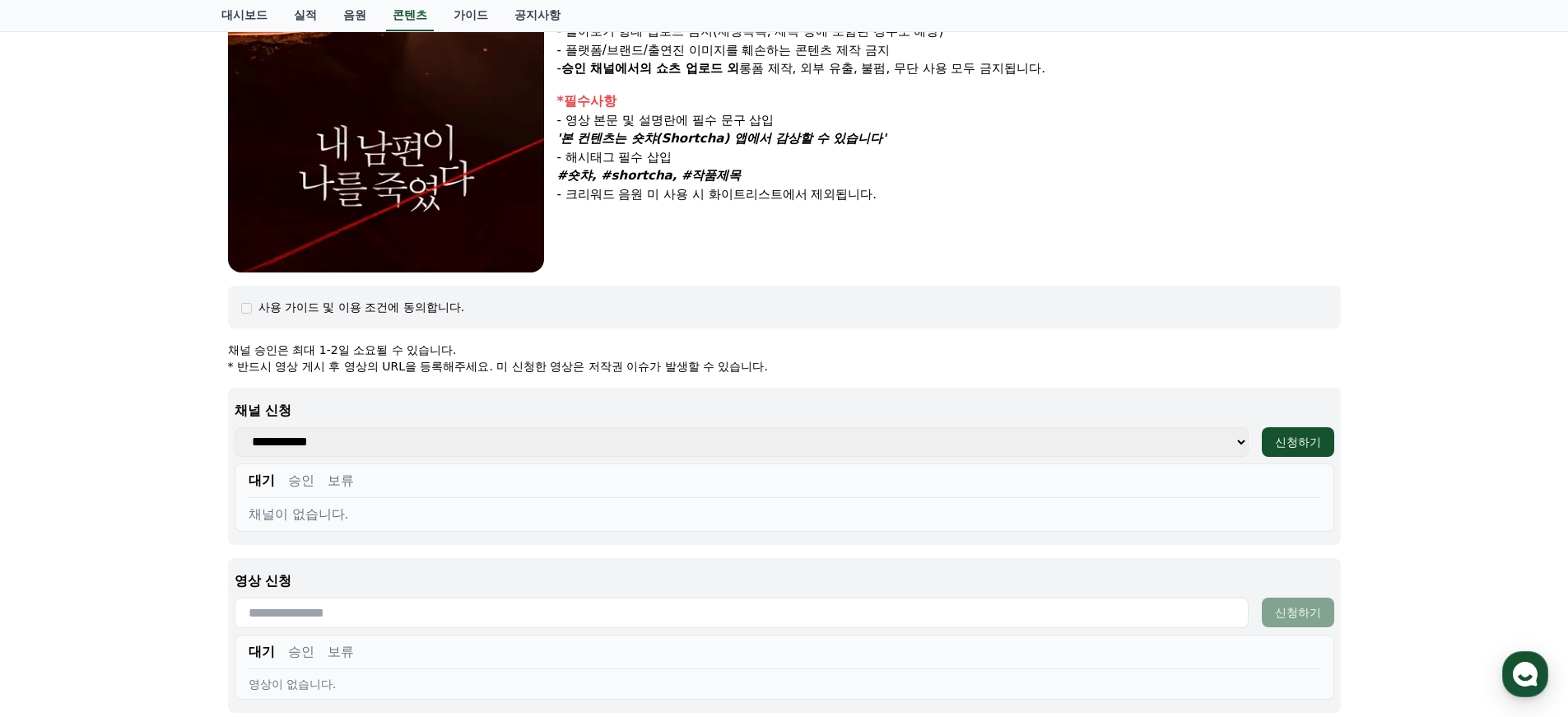
scroll to position [389, 0]
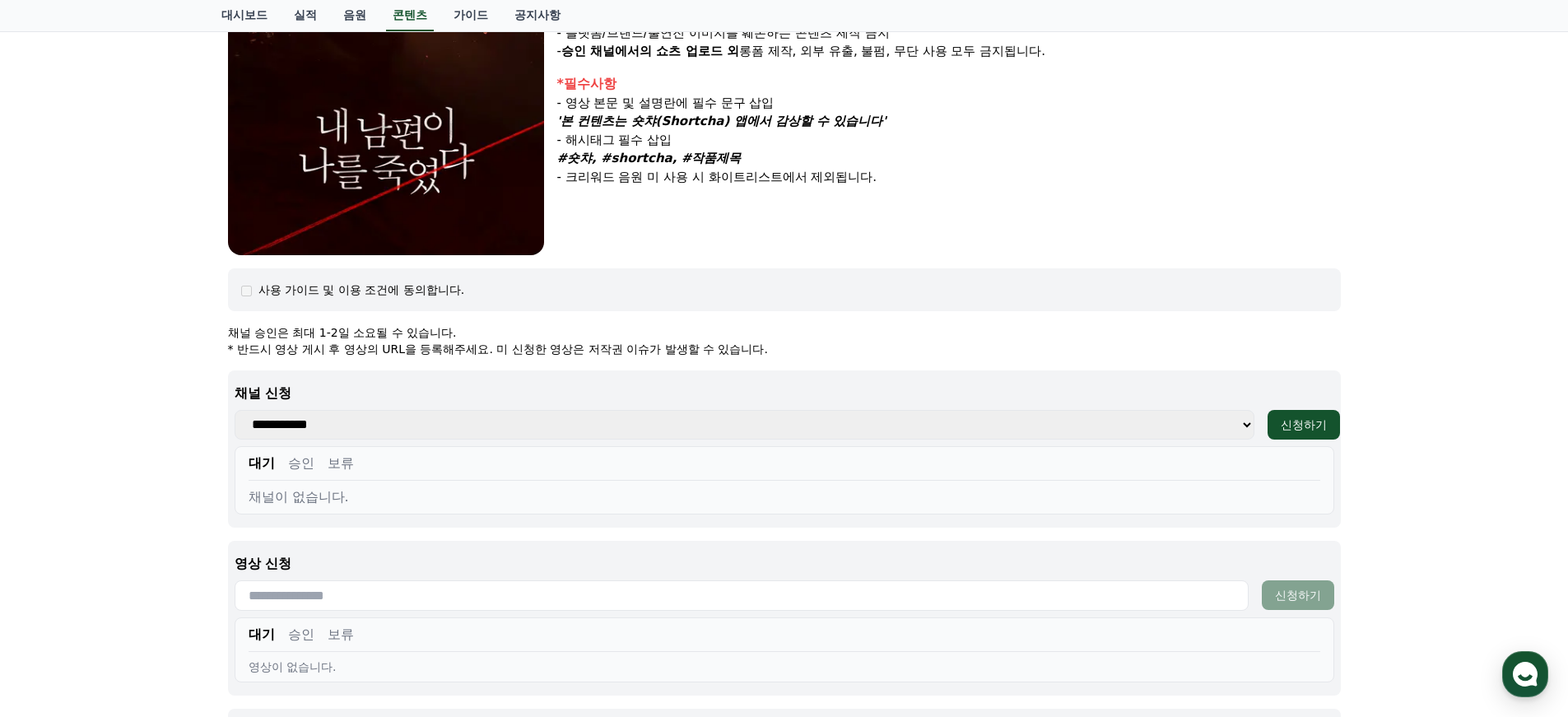
click at [648, 414] on select "**********" at bounding box center [744, 424] width 1020 height 30
select select "**********"
click at [234, 410] on select "**********" at bounding box center [744, 424] width 1020 height 30
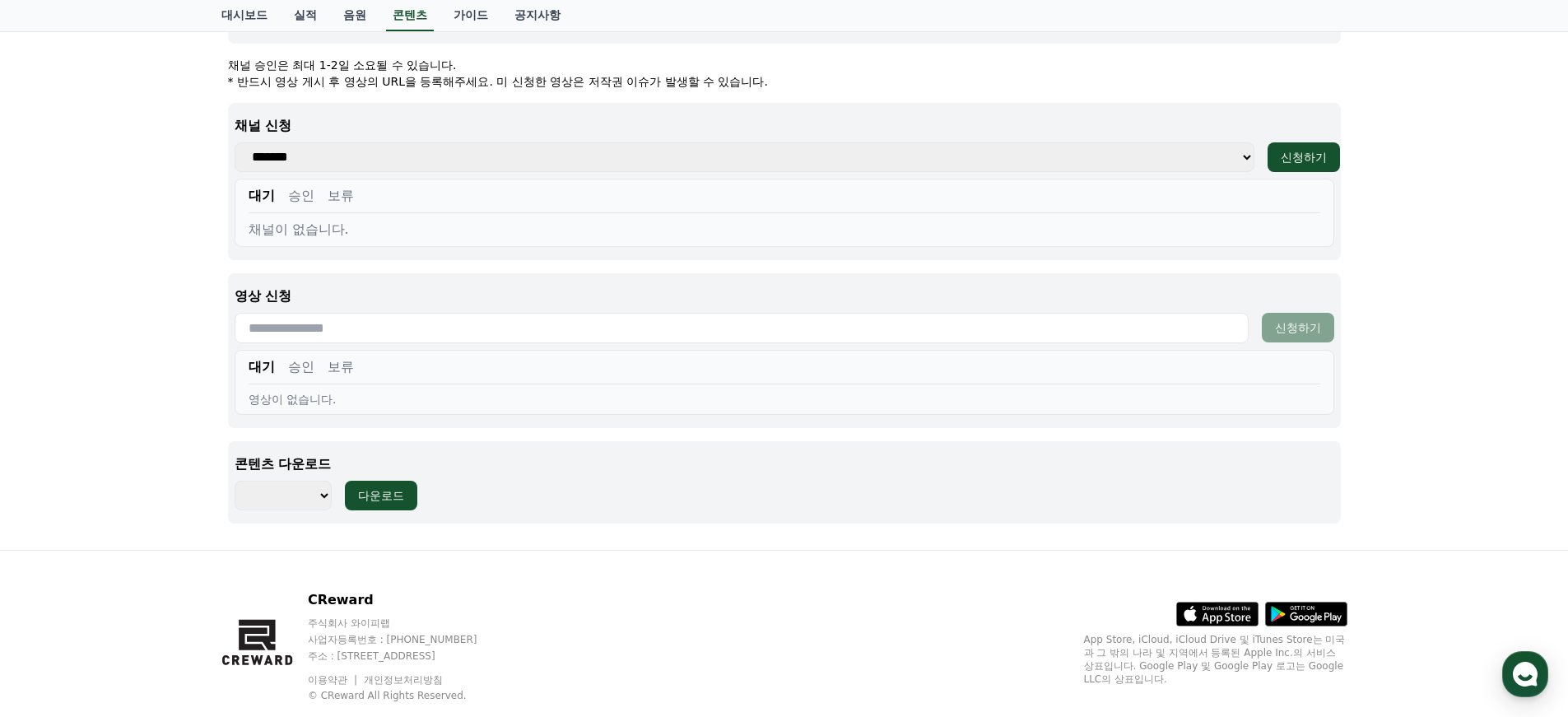
scroll to position [694, 0]
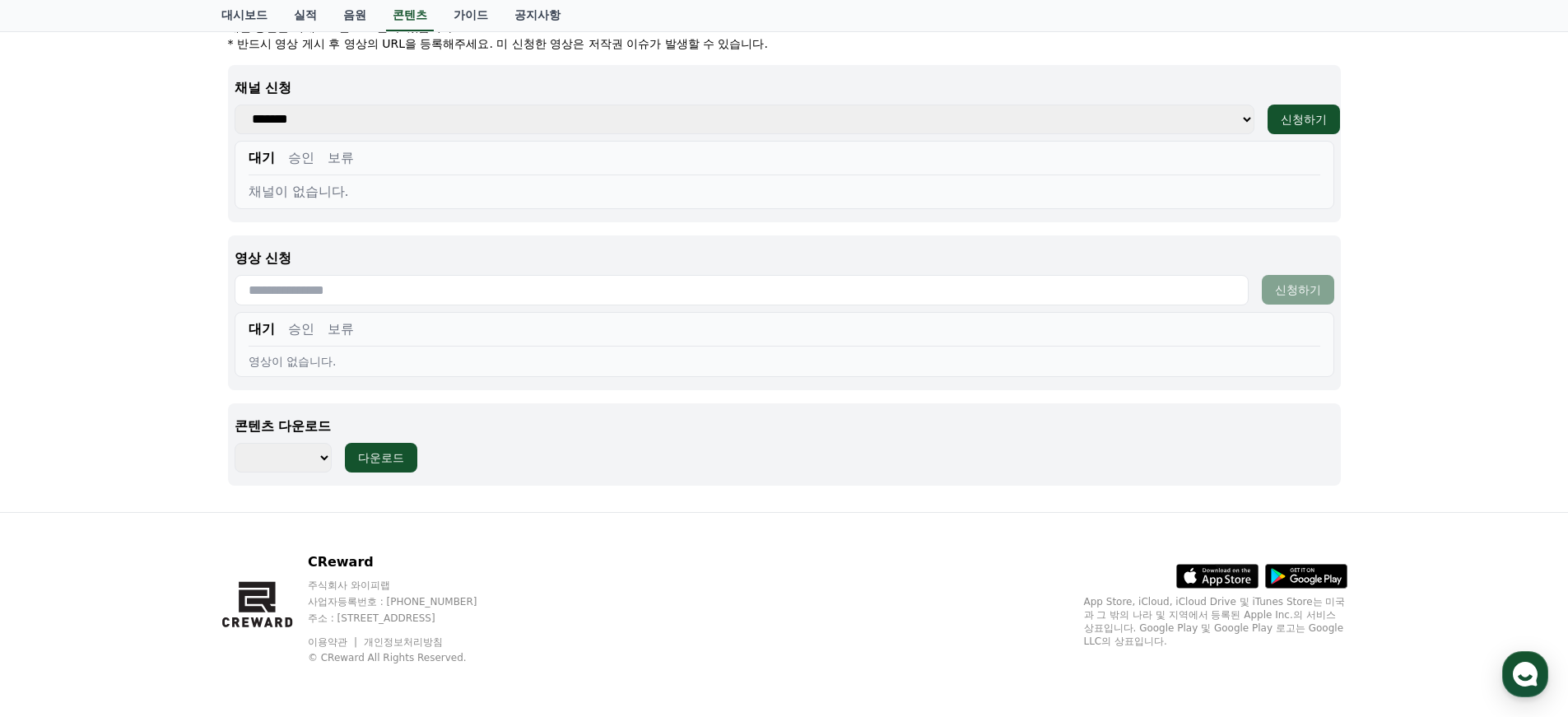
click at [428, 290] on input "text" at bounding box center [741, 290] width 1014 height 31
click at [501, 241] on div "영상 신청 신청하기 대기 승인 보류 영상이 없습니다." at bounding box center [784, 313] width 1113 height 155
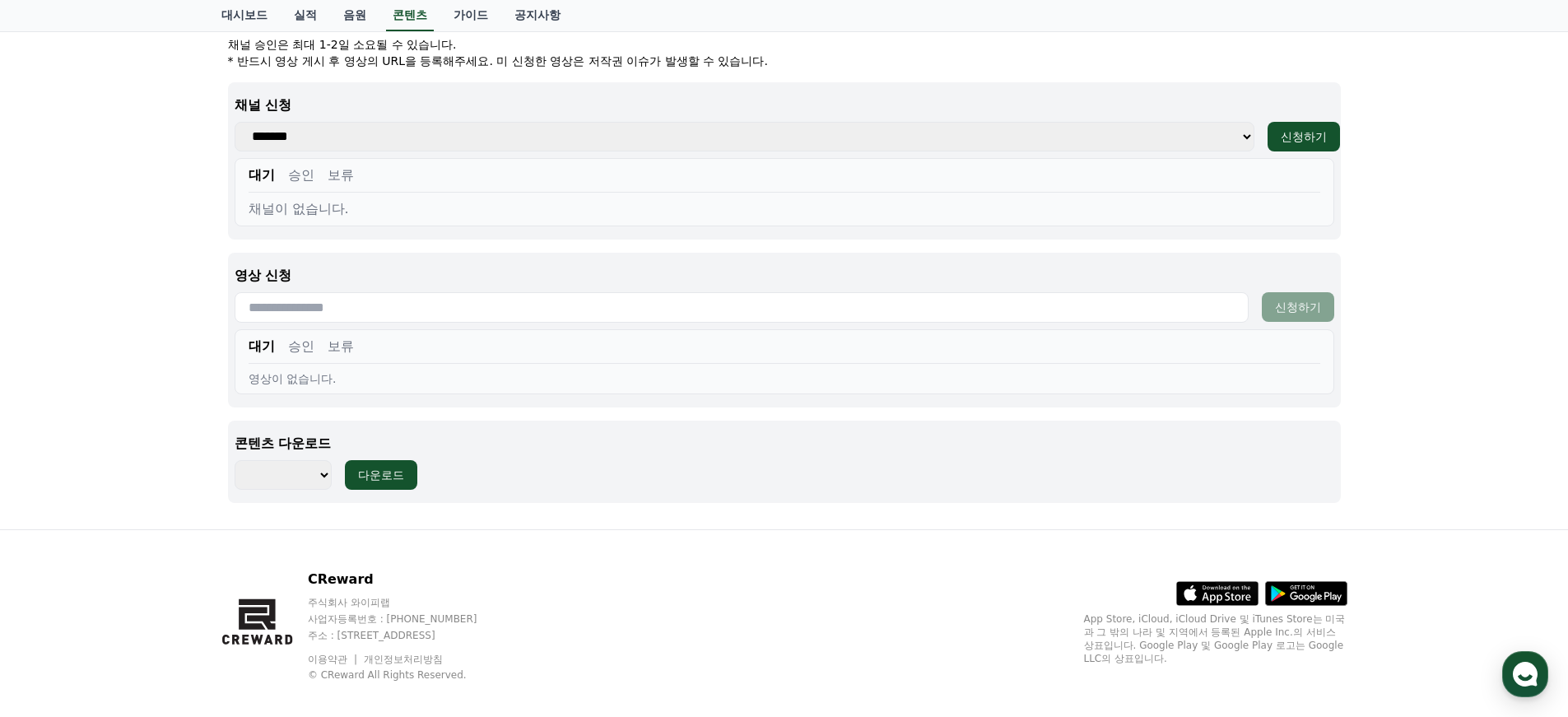
scroll to position [676, 0]
click at [1305, 143] on div "신청하기" at bounding box center [1303, 137] width 46 height 16
click at [1307, 134] on div "신청하기" at bounding box center [1303, 137] width 46 height 16
click at [290, 195] on div "대기 승인 보류 채널이 없습니다." at bounding box center [784, 193] width 1100 height 68
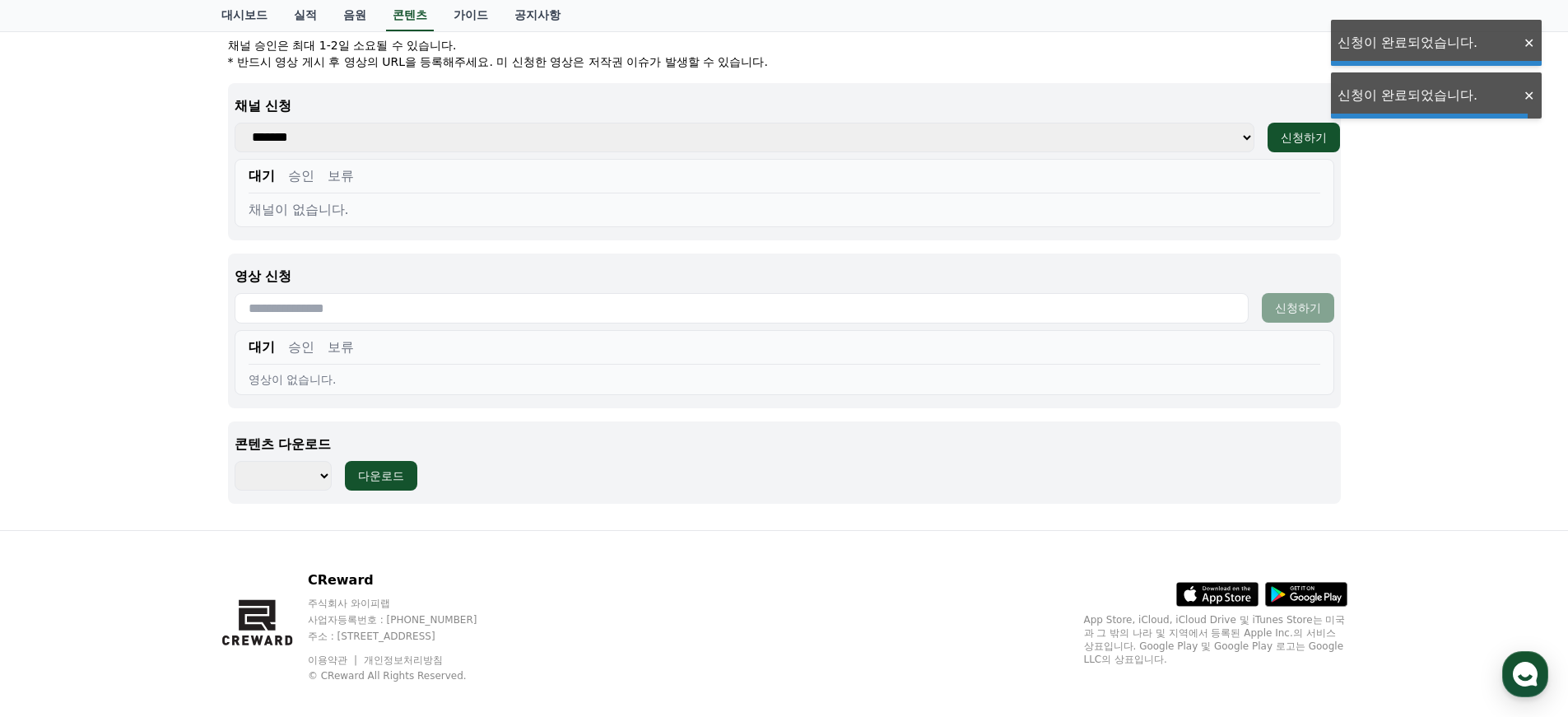
click at [298, 173] on button "승인" at bounding box center [301, 177] width 26 height 20
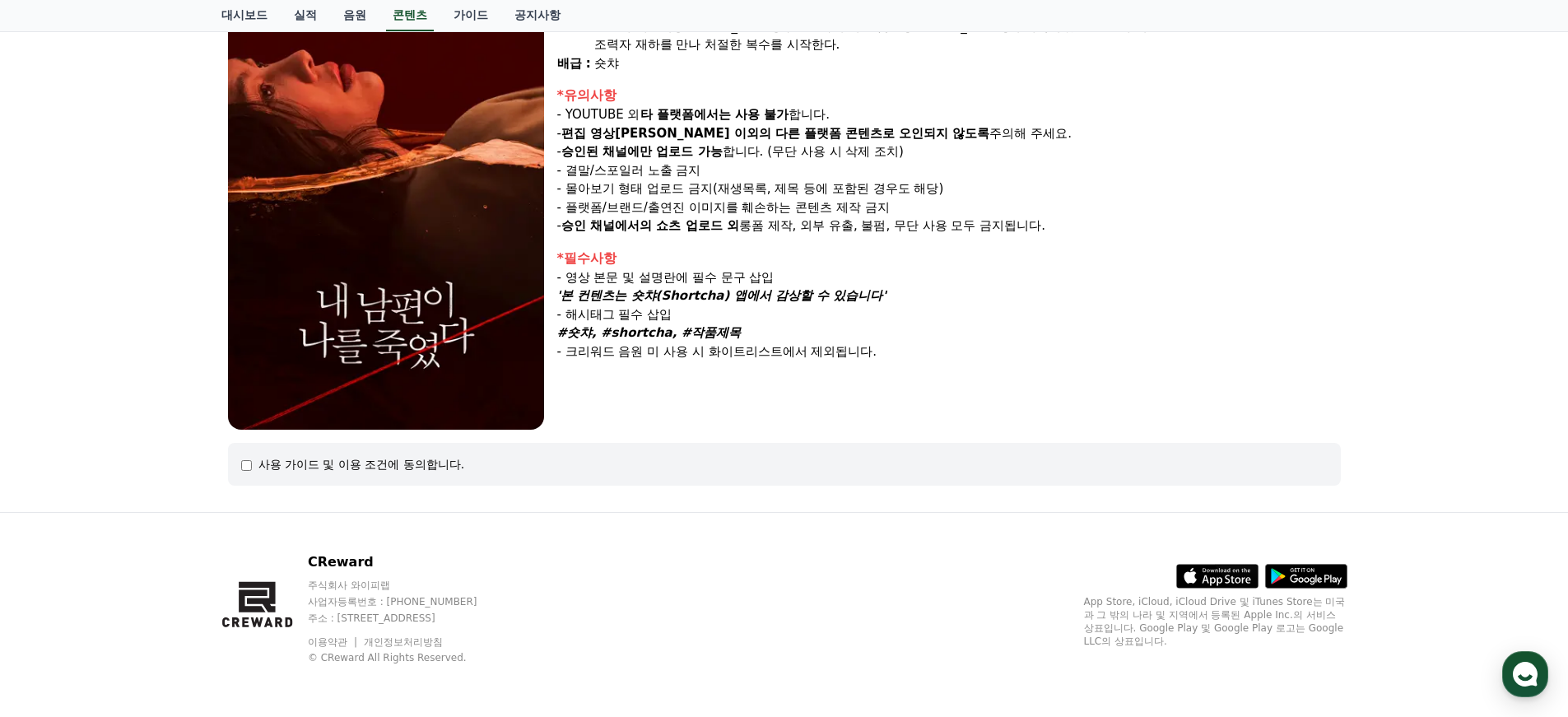
select select
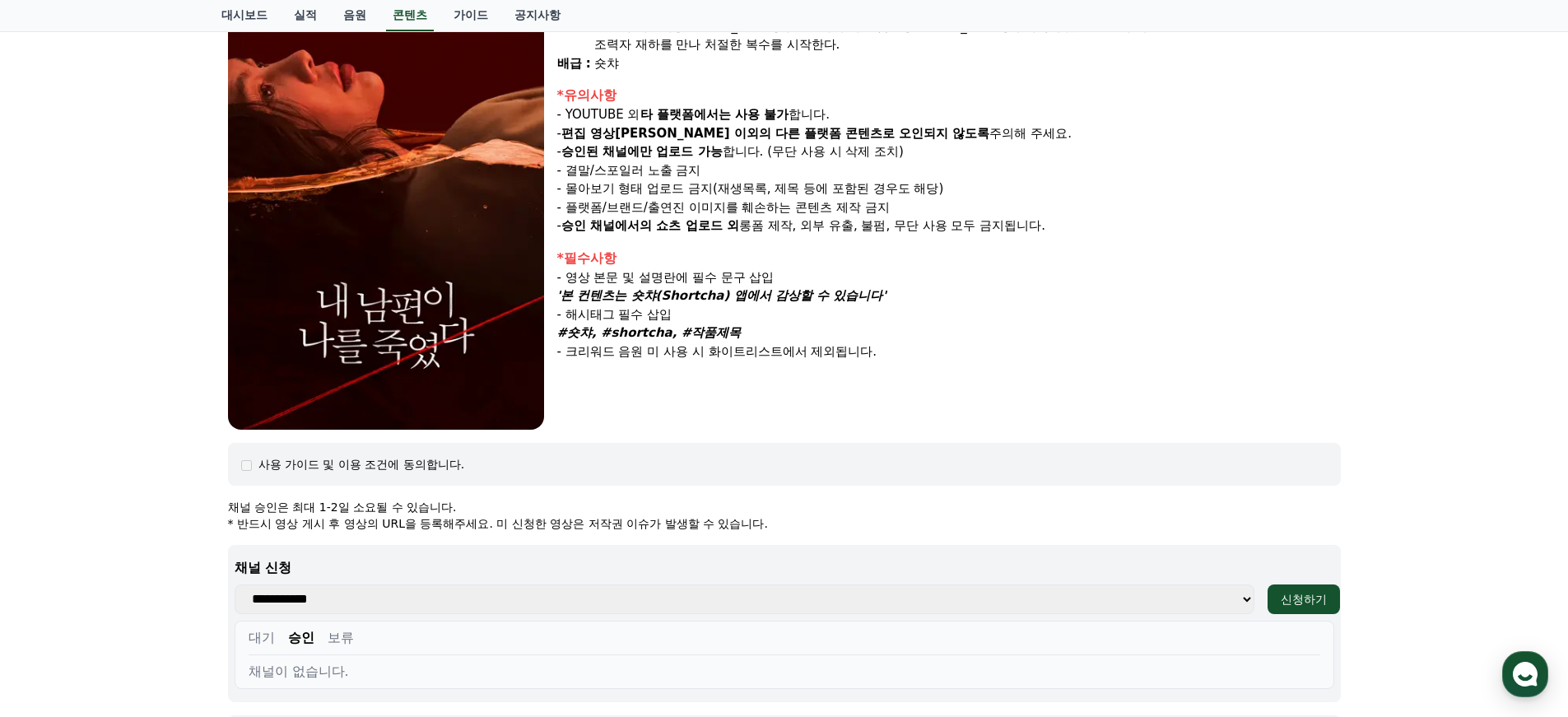
scroll to position [634, 0]
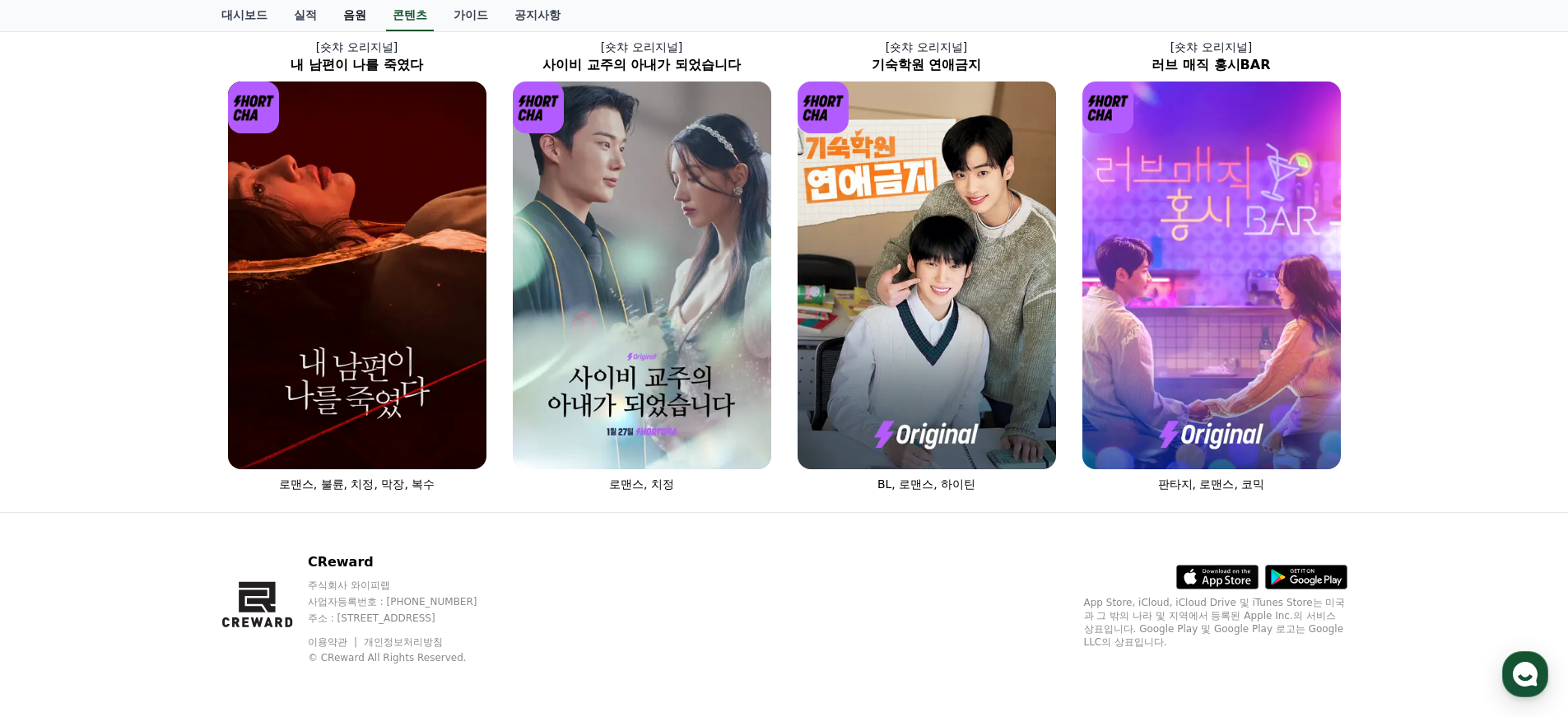
click at [342, 19] on link "음원" at bounding box center [354, 15] width 50 height 32
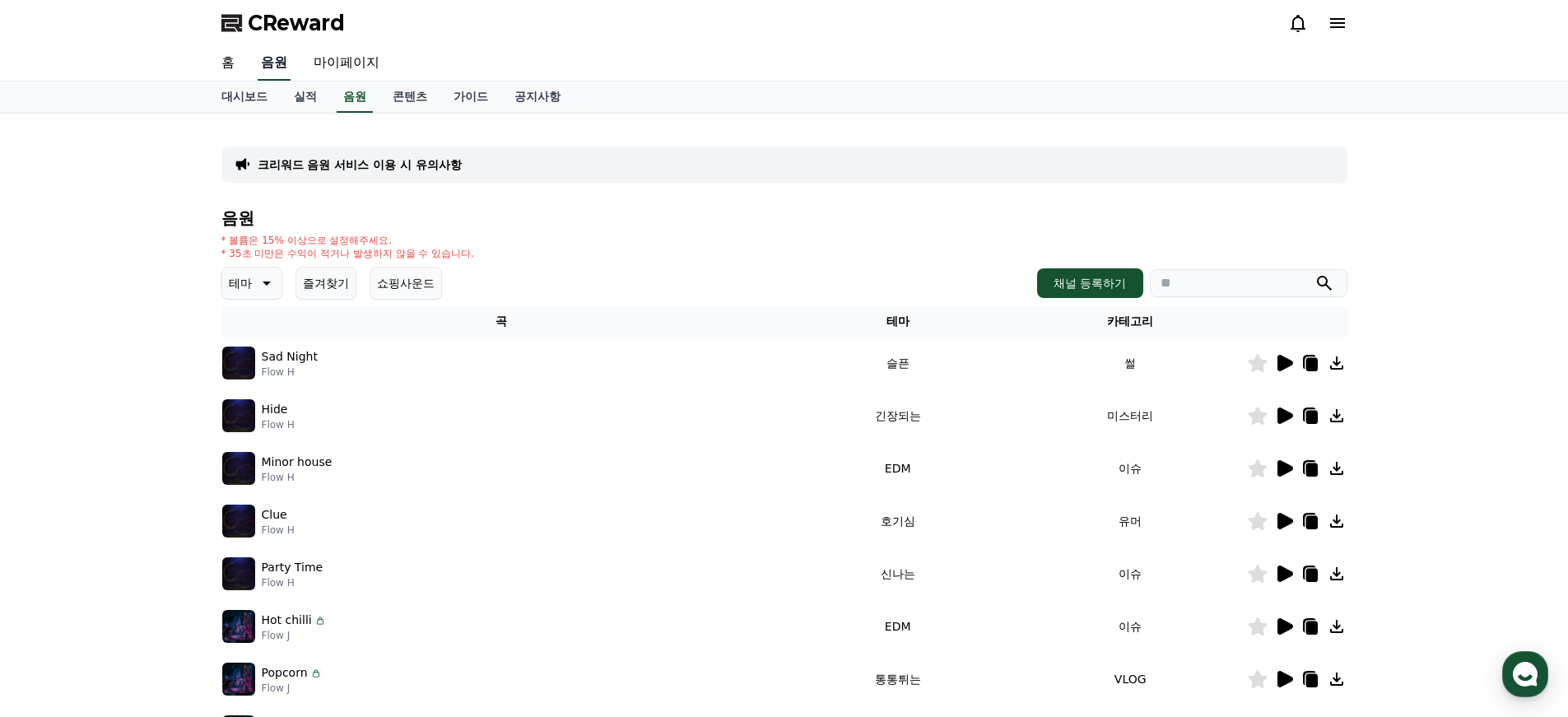
click at [275, 62] on link "음원" at bounding box center [274, 63] width 33 height 34
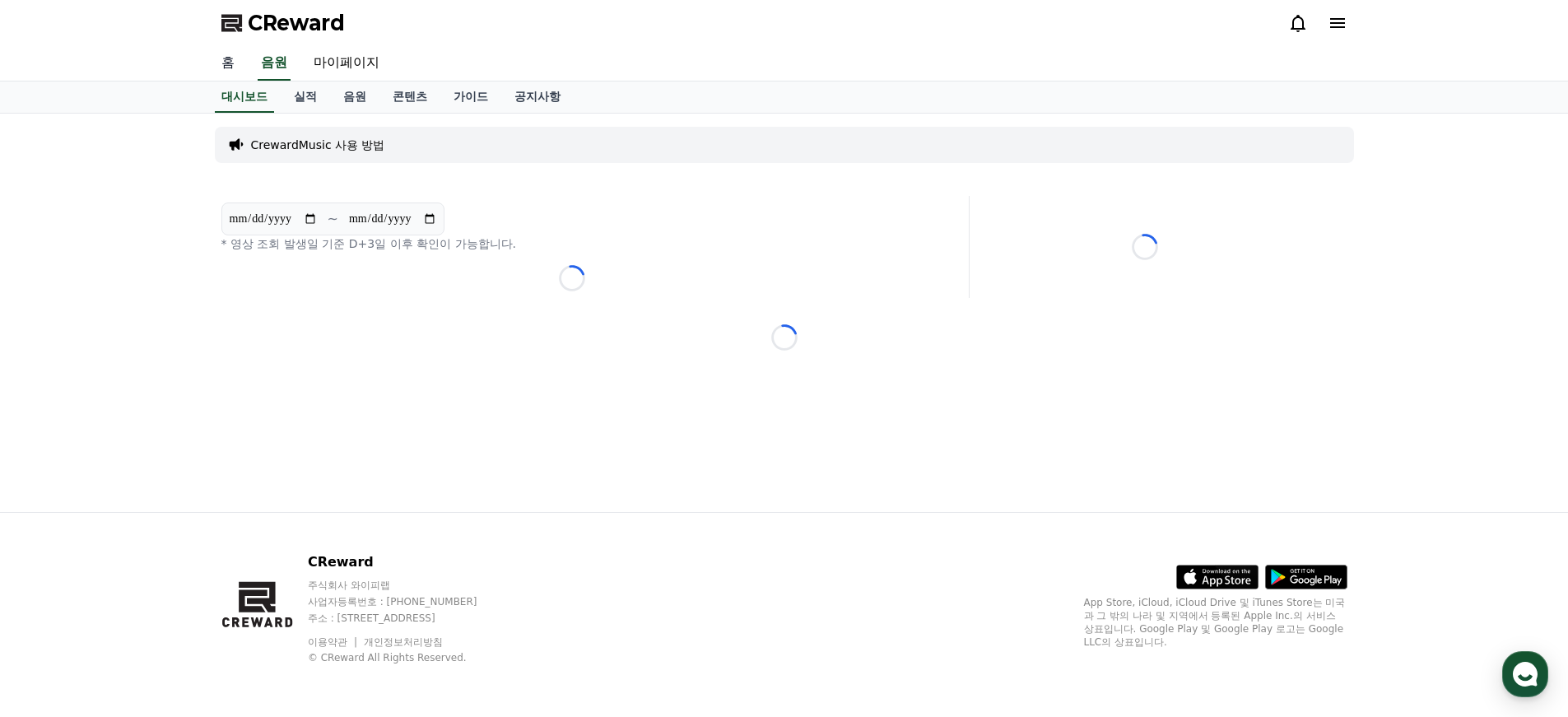
click at [222, 68] on link "홈" at bounding box center [228, 63] width 40 height 34
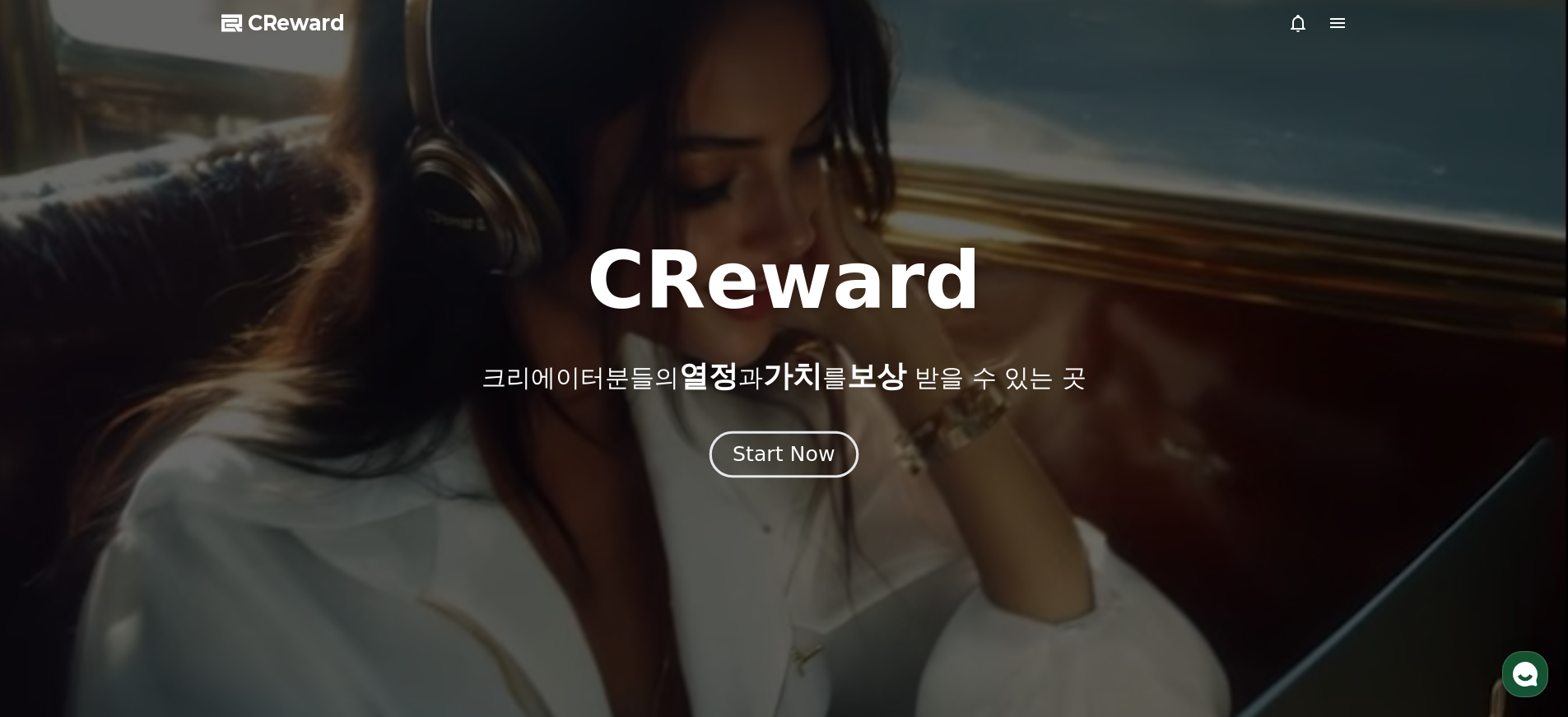
click at [766, 449] on div "Start Now" at bounding box center [783, 454] width 102 height 28
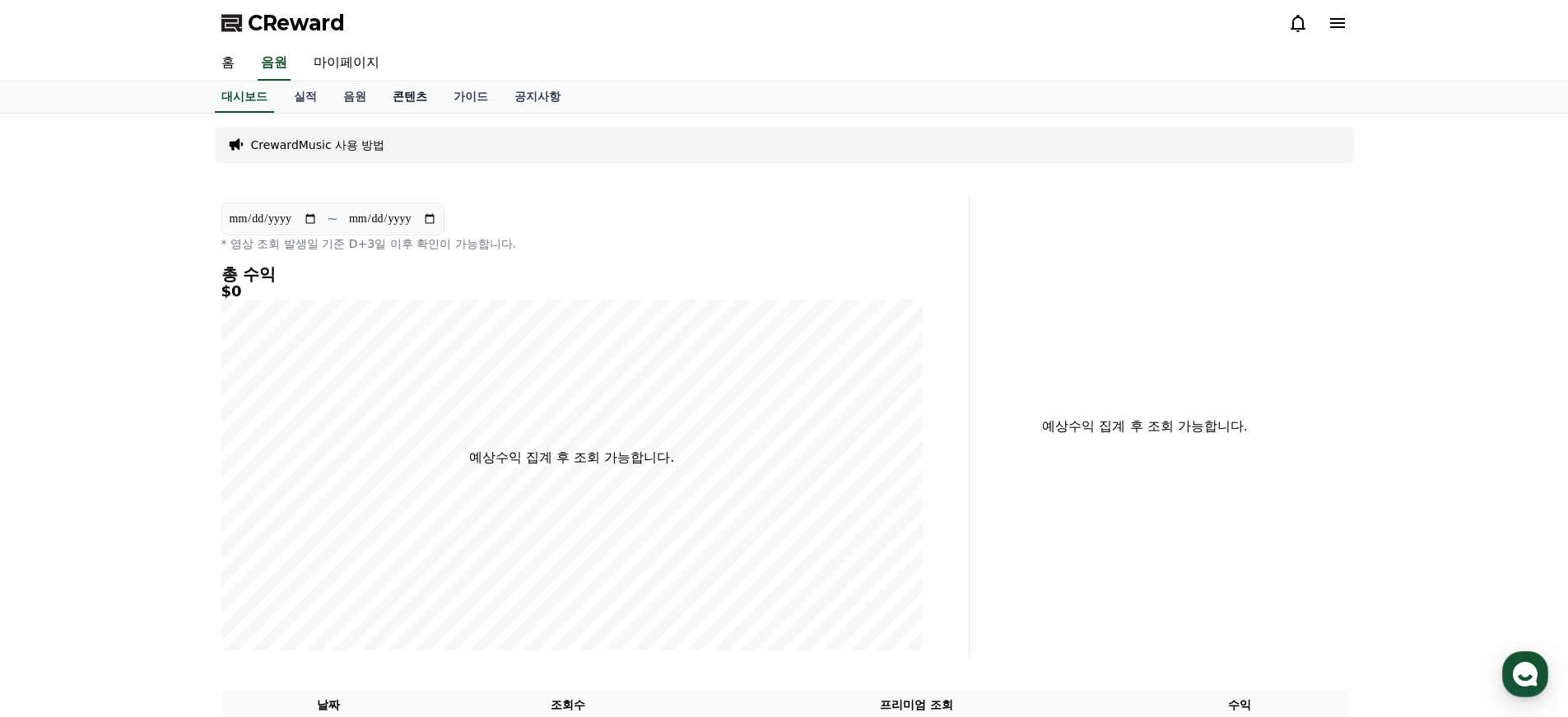
click at [380, 101] on link "콘텐츠" at bounding box center [410, 96] width 61 height 32
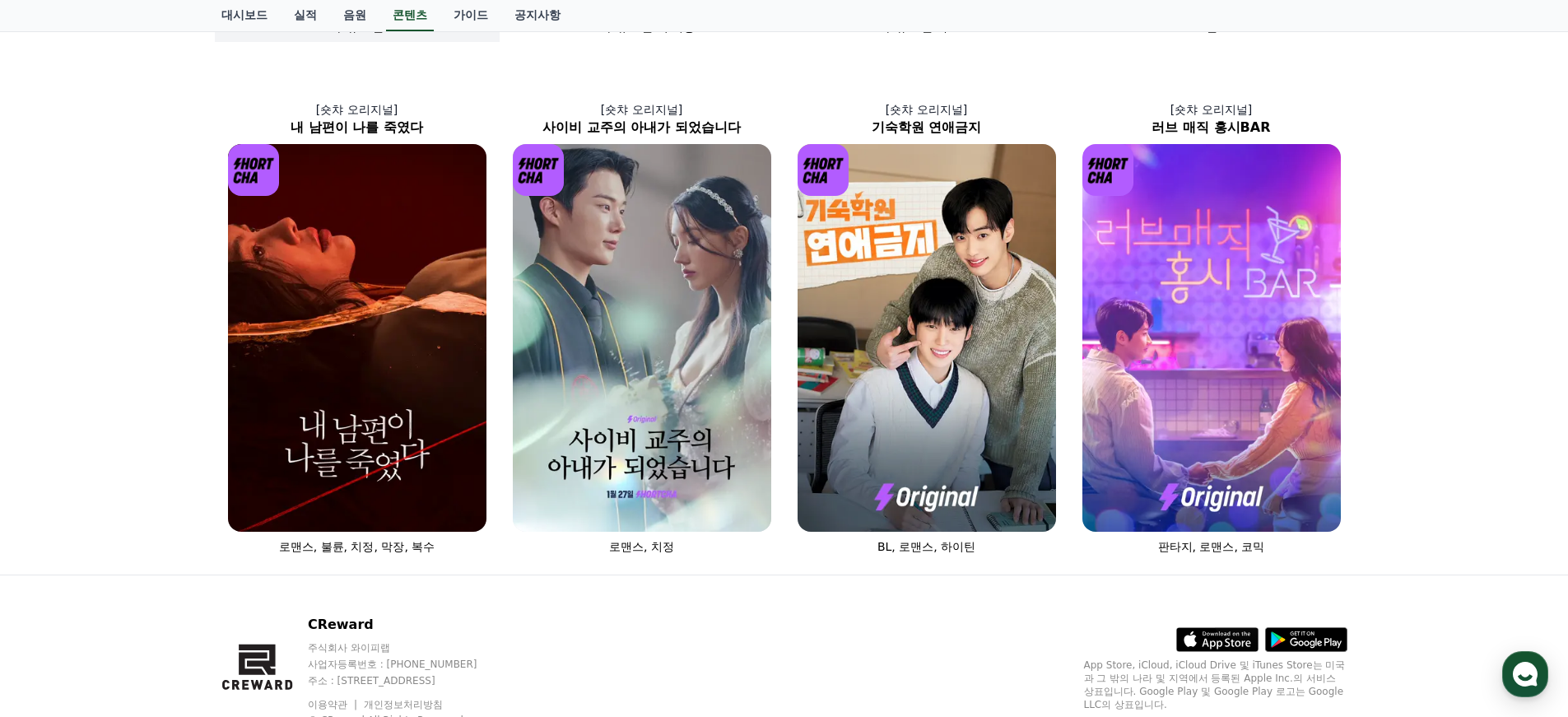
scroll to position [634, 0]
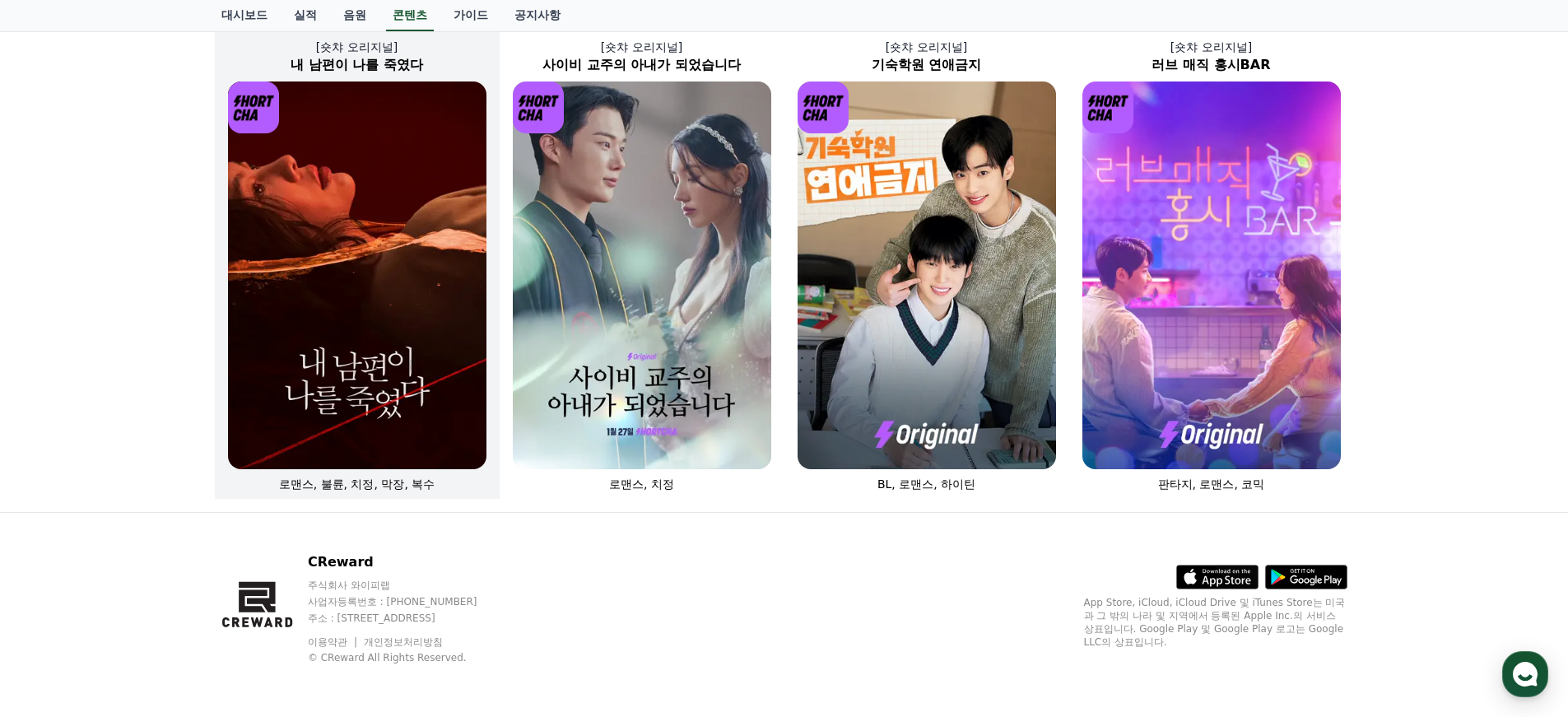
click at [395, 304] on img at bounding box center [357, 275] width 258 height 387
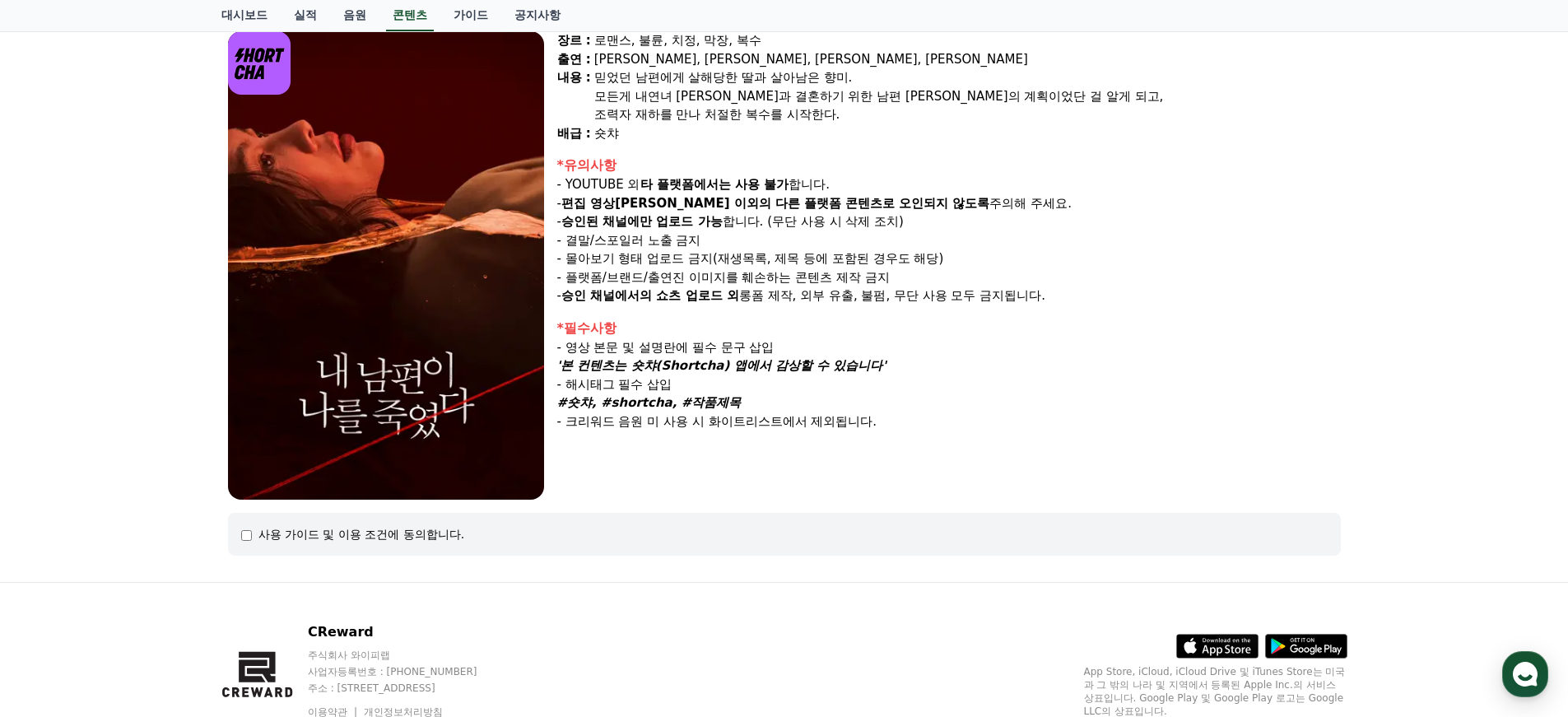
select select
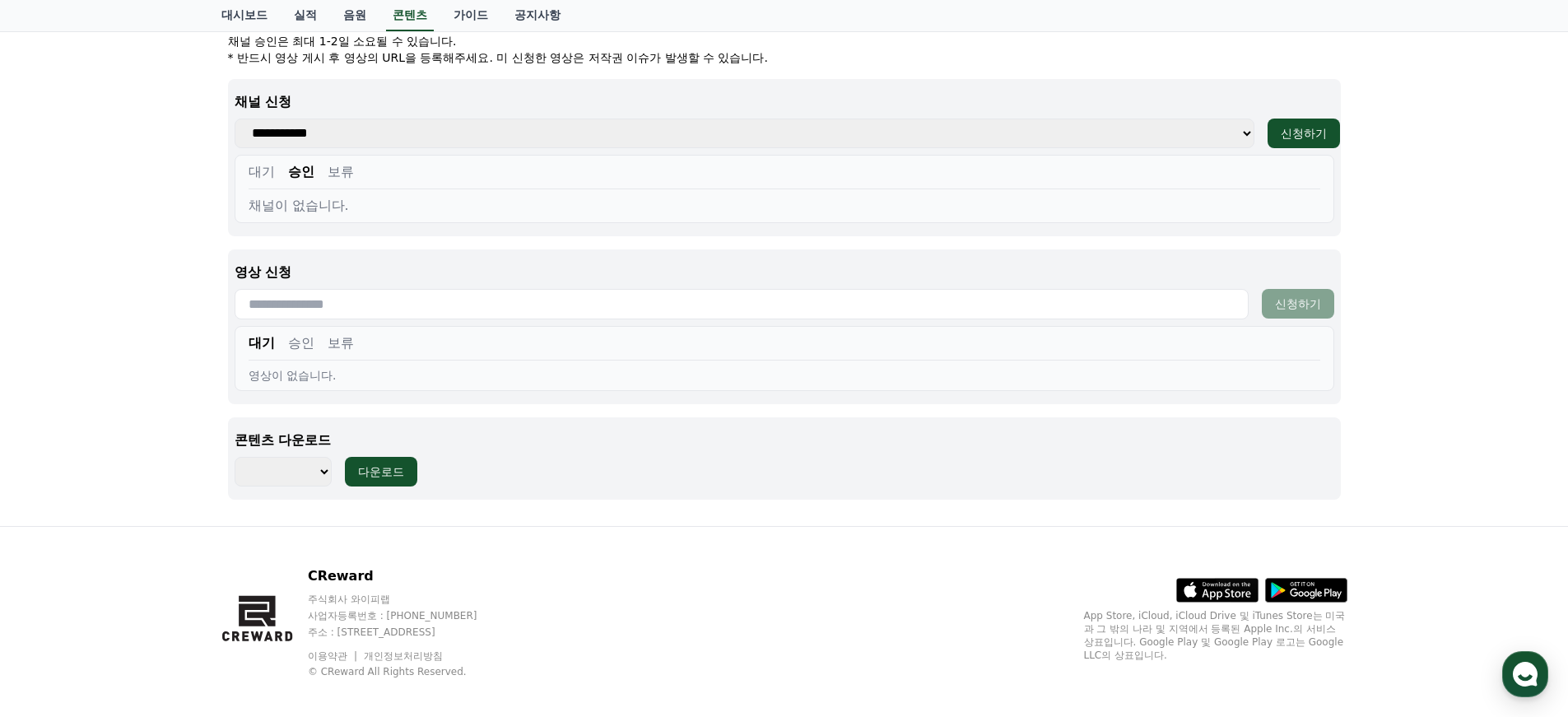
scroll to position [694, 0]
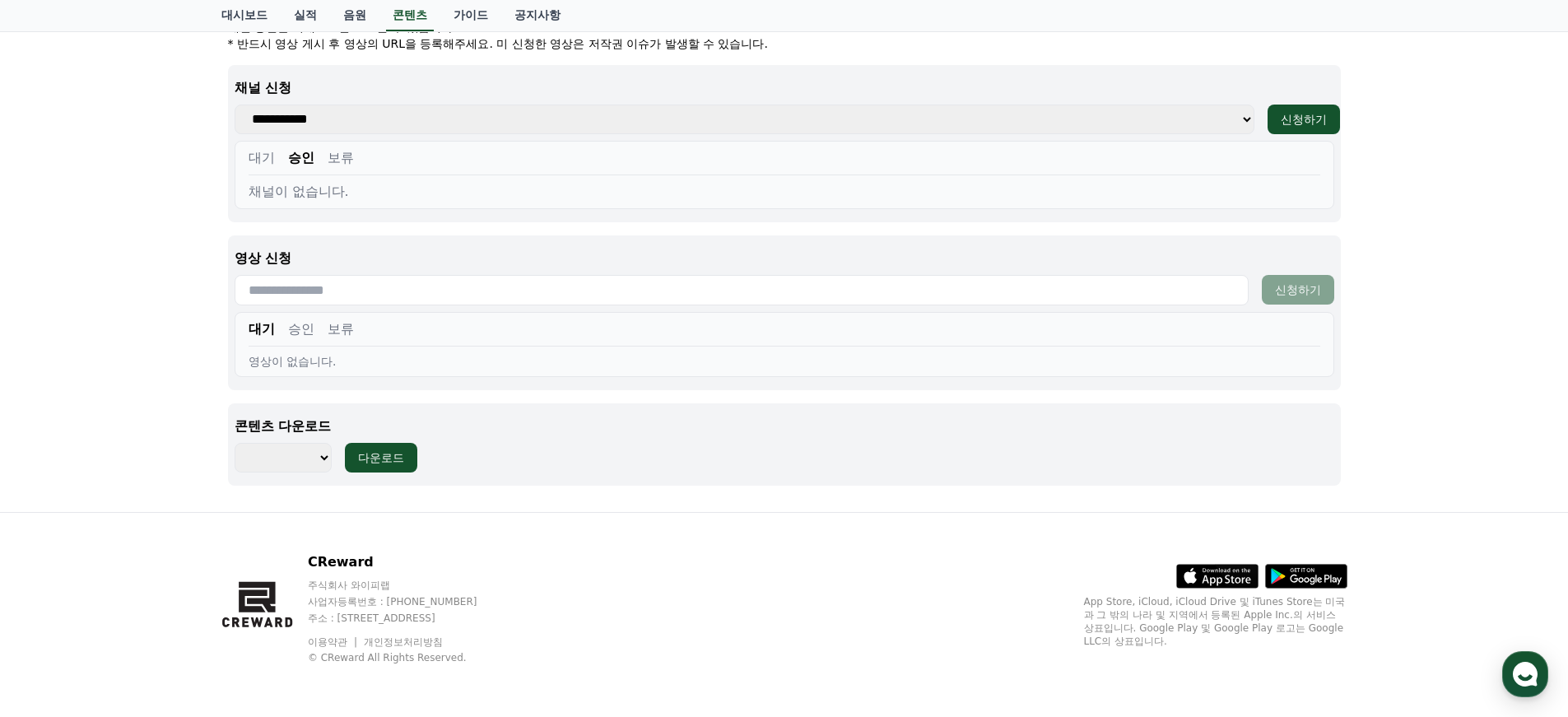
click at [304, 456] on select "******** ******** ******** ******** ******** ******** ******** ******** *******…" at bounding box center [283, 458] width 97 height 30
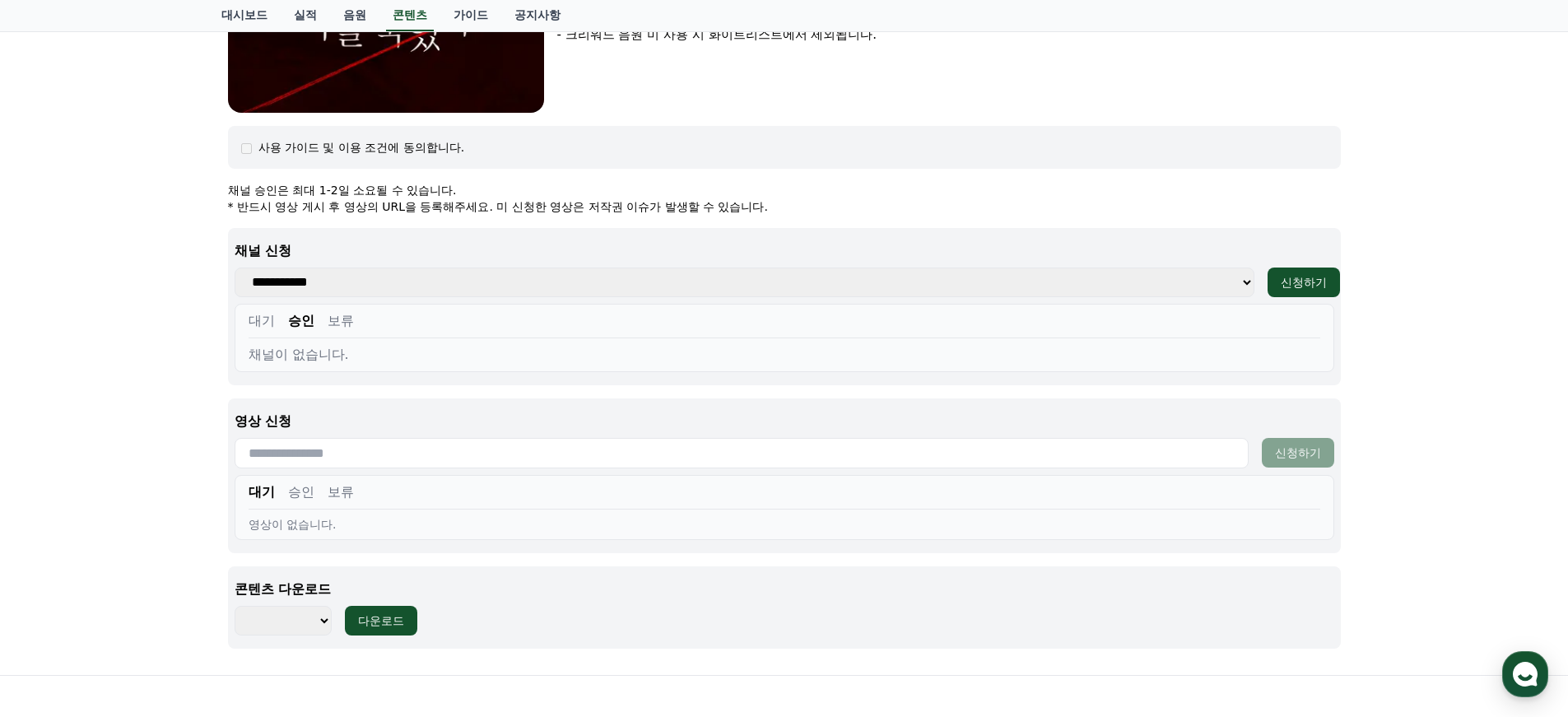
click at [299, 456] on input "text" at bounding box center [741, 453] width 1014 height 31
click at [293, 490] on button "승인" at bounding box center [301, 493] width 26 height 20
click at [267, 493] on button "대기" at bounding box center [261, 493] width 26 height 20
click at [265, 321] on button "대기" at bounding box center [261, 321] width 26 height 20
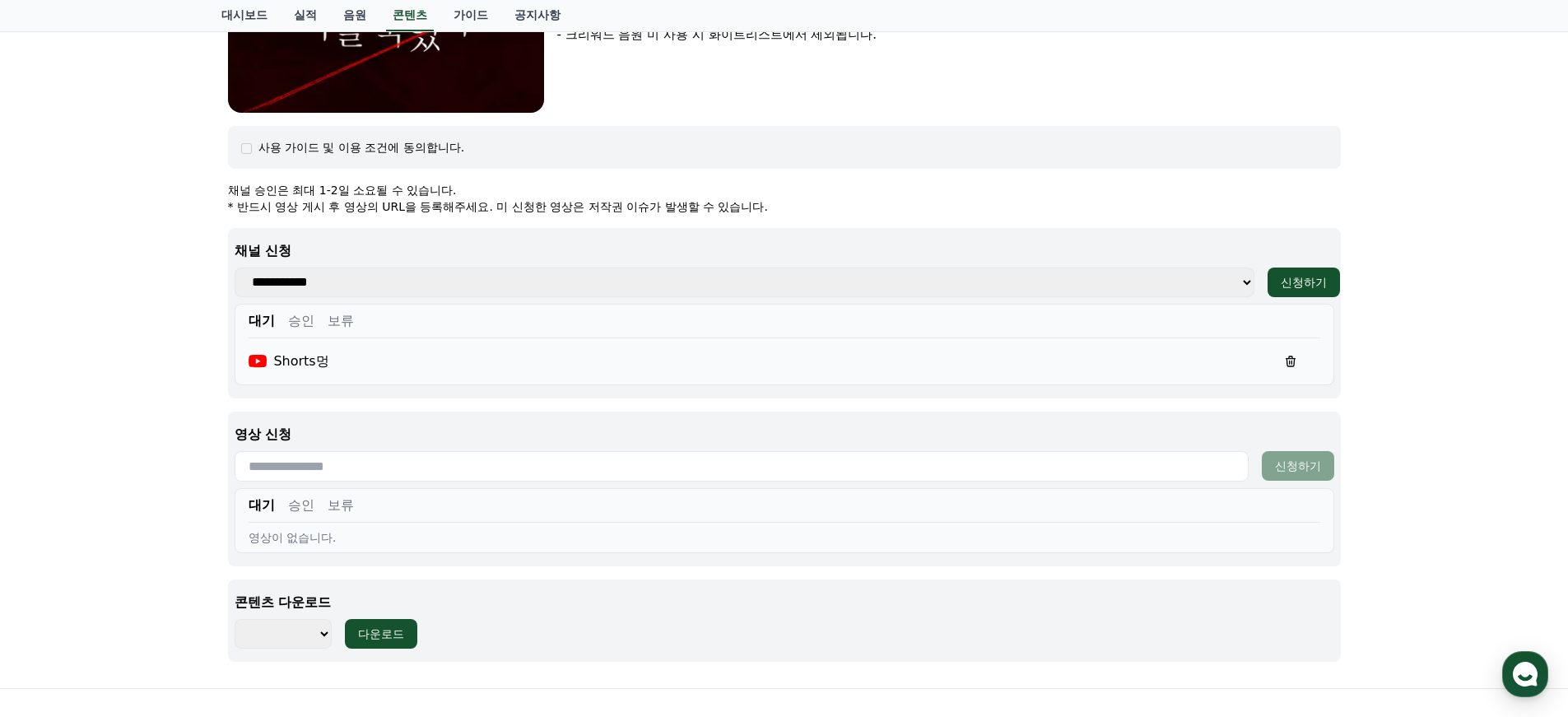
click at [295, 480] on input "text" at bounding box center [741, 467] width 1014 height 31
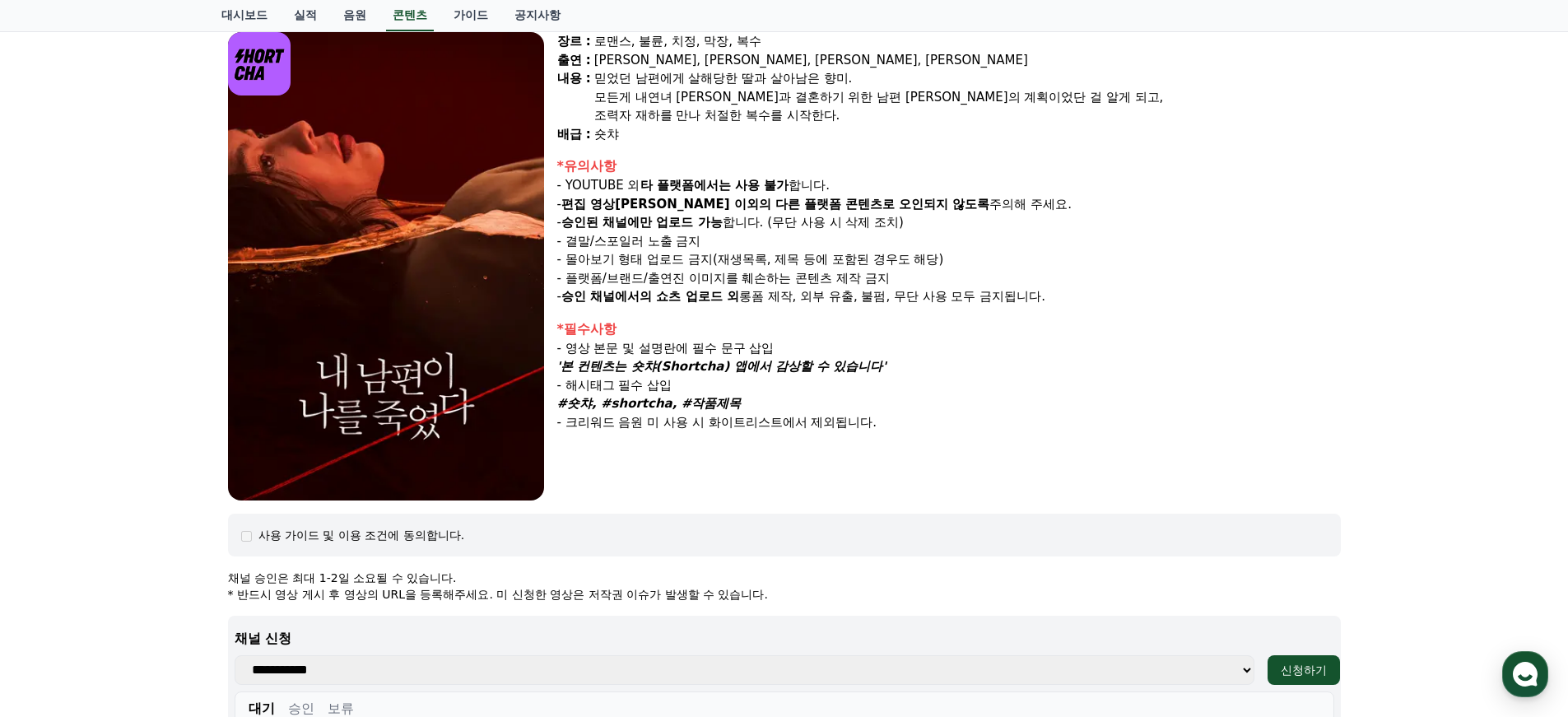
scroll to position [0, 0]
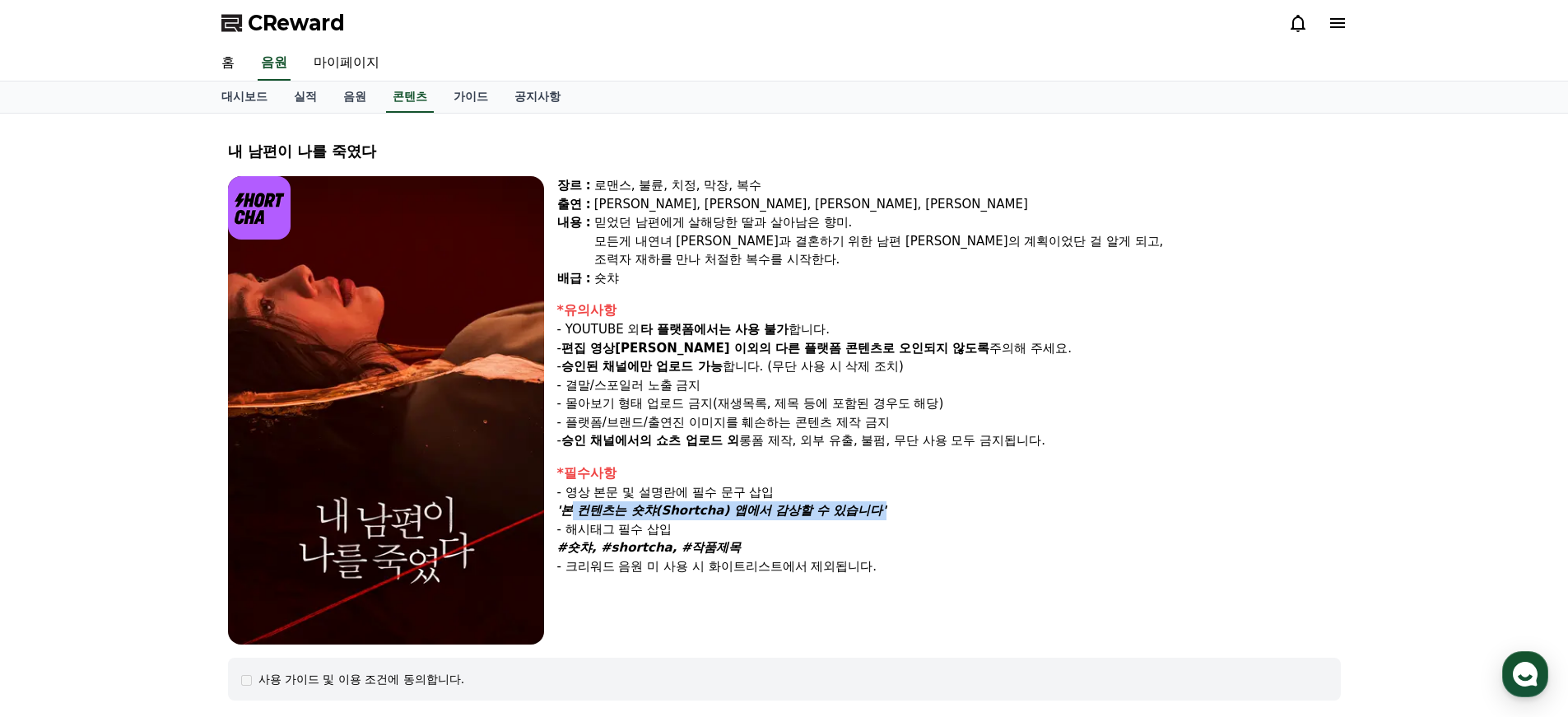
drag, startPoint x: 563, startPoint y: 512, endPoint x: 828, endPoint y: 520, distance: 265.1
click at [828, 520] on div "'본 컨텐츠는 숏챠(Shortcha) 앱에서 감상할 수 있습니다'" at bounding box center [949, 511] width 784 height 19
drag, startPoint x: 838, startPoint y: 509, endPoint x: 561, endPoint y: 504, distance: 277.0
click at [561, 504] on strong "'본 컨텐츠는 숏챠(Shortcha) 앱에서 감상할 수 있습니다'" at bounding box center [722, 510] width 330 height 14
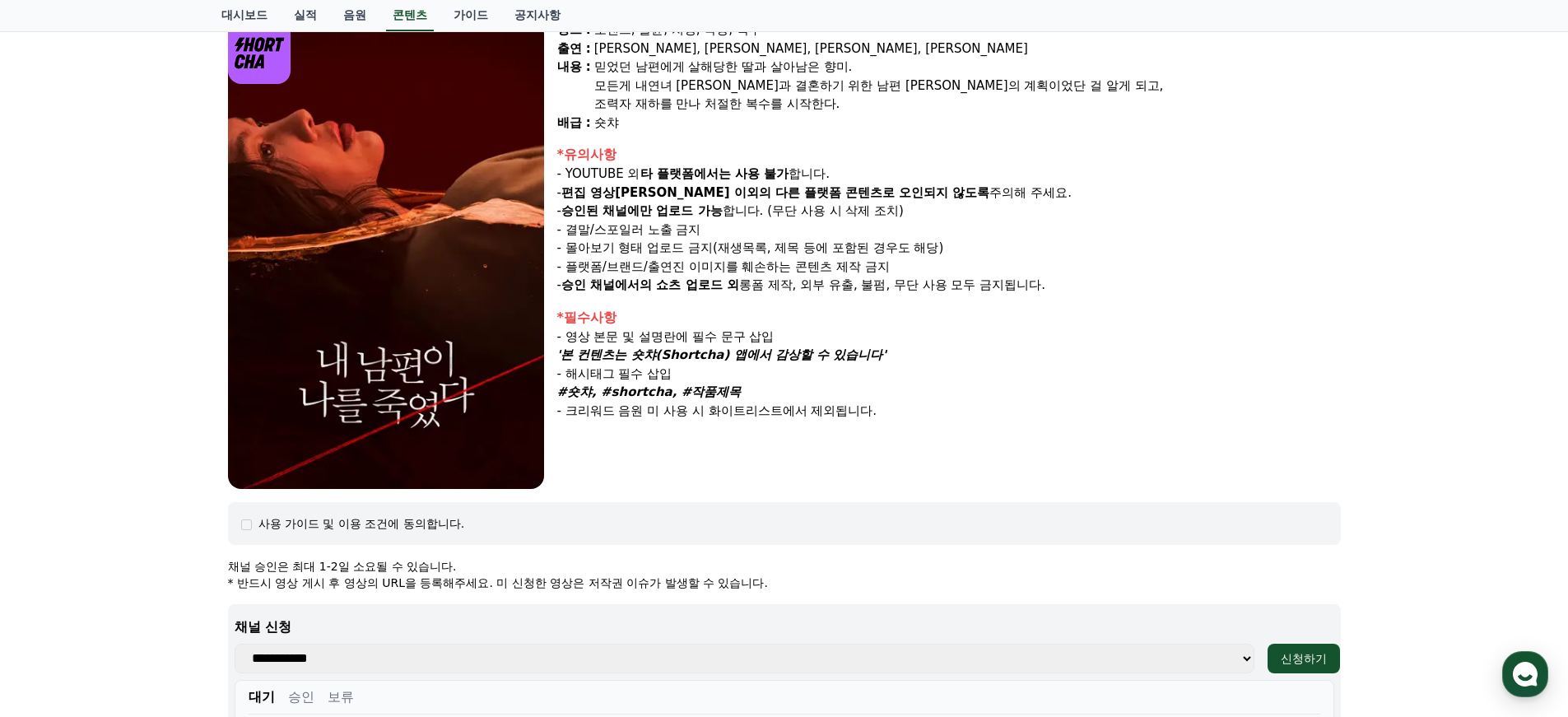
scroll to position [34, 0]
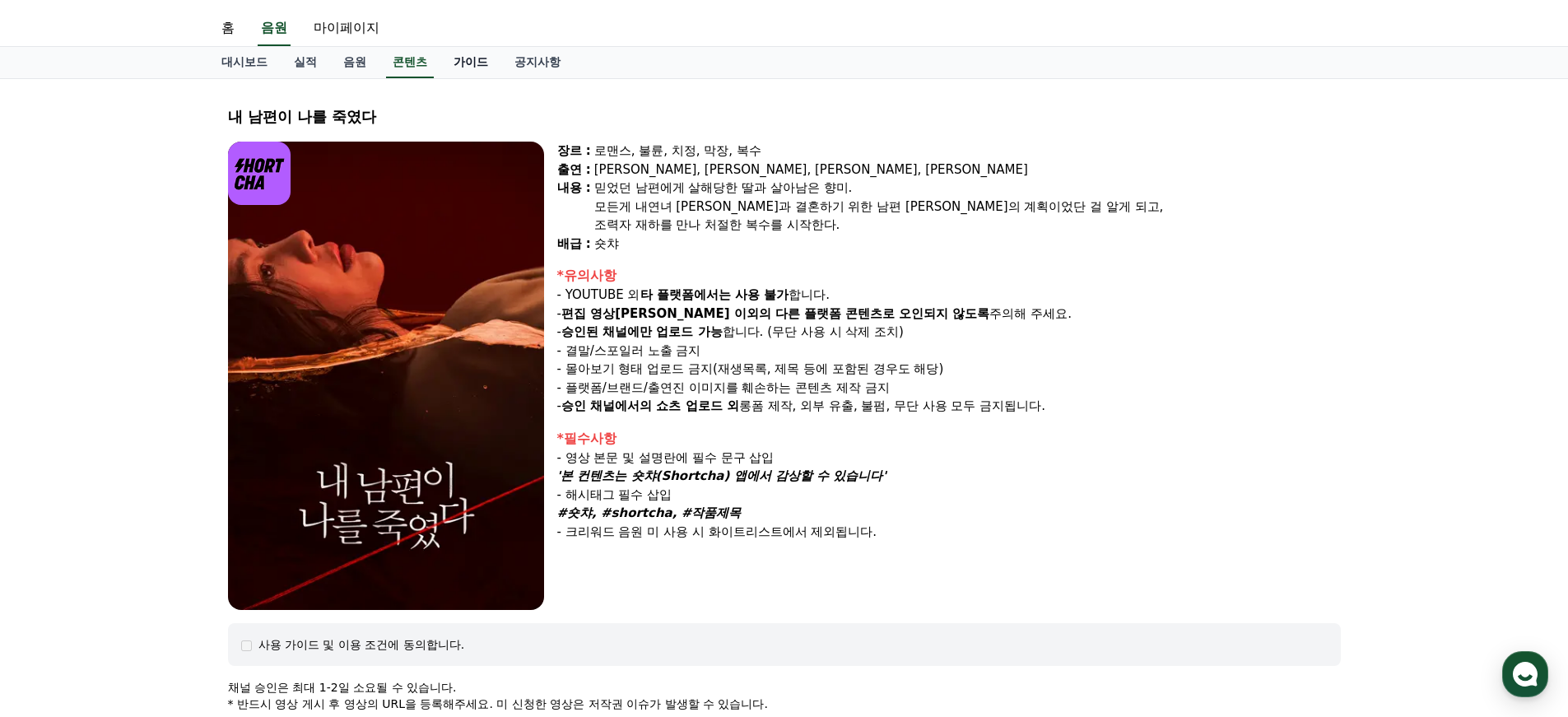
click at [445, 58] on link "가이드" at bounding box center [471, 62] width 61 height 32
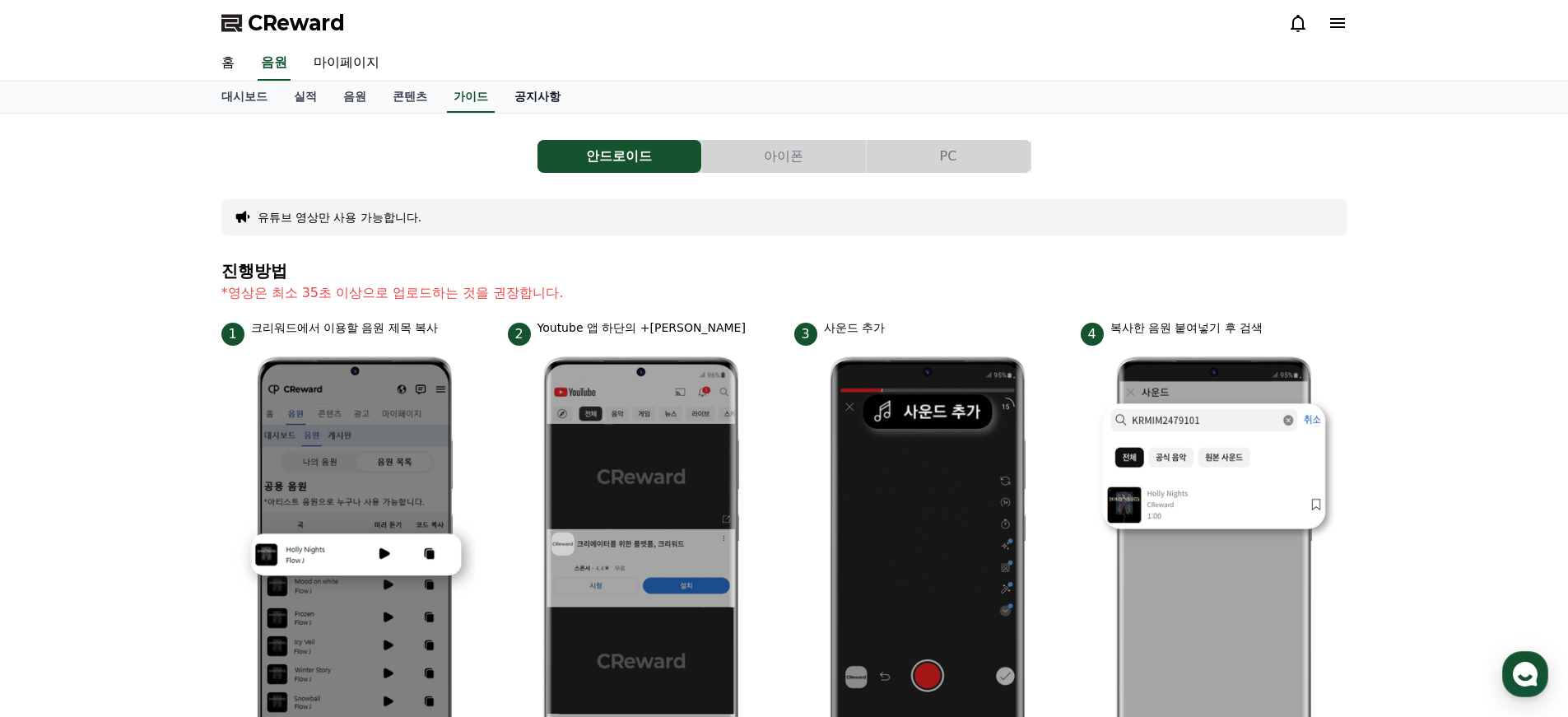
click at [505, 95] on link "공지사항" at bounding box center [538, 96] width 72 height 32
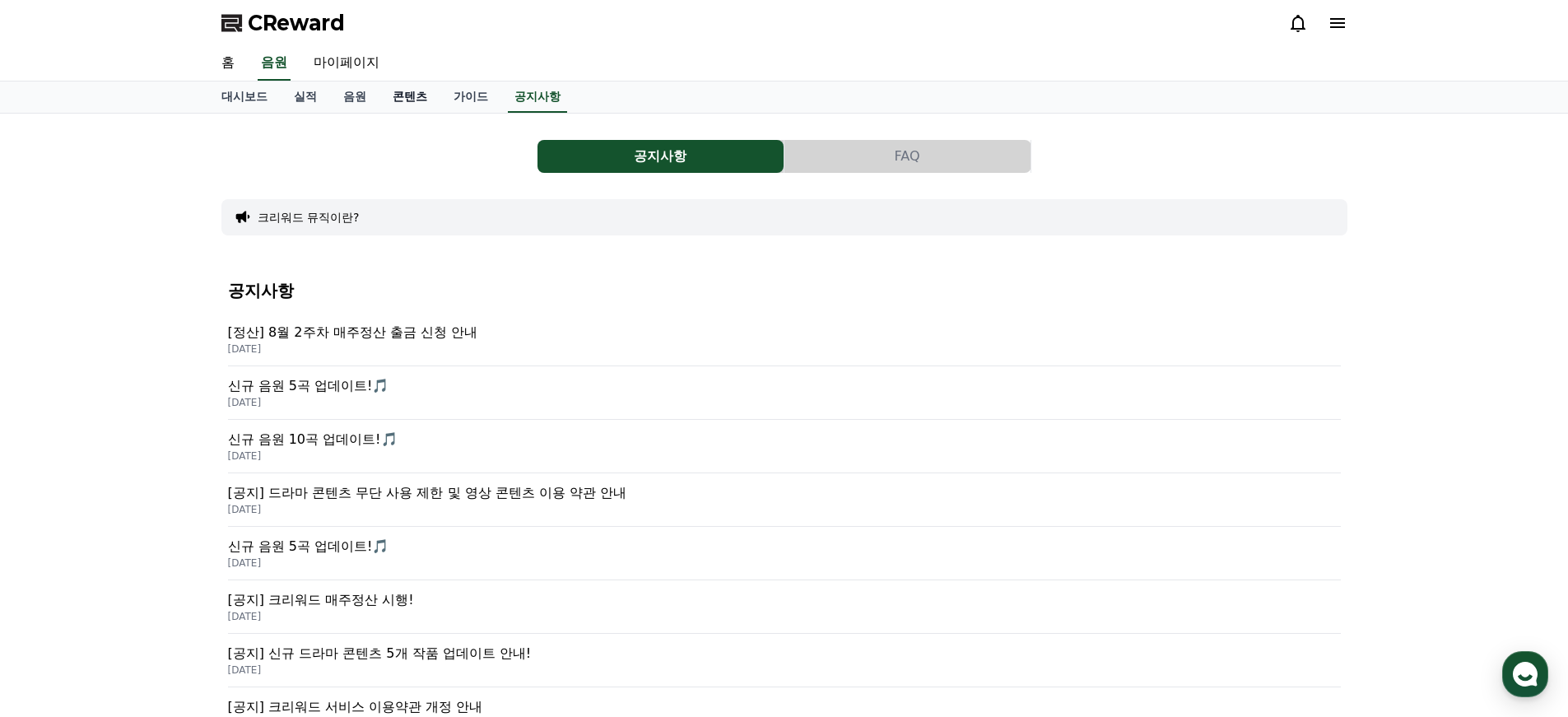
click at [400, 91] on link "콘텐츠" at bounding box center [410, 96] width 61 height 32
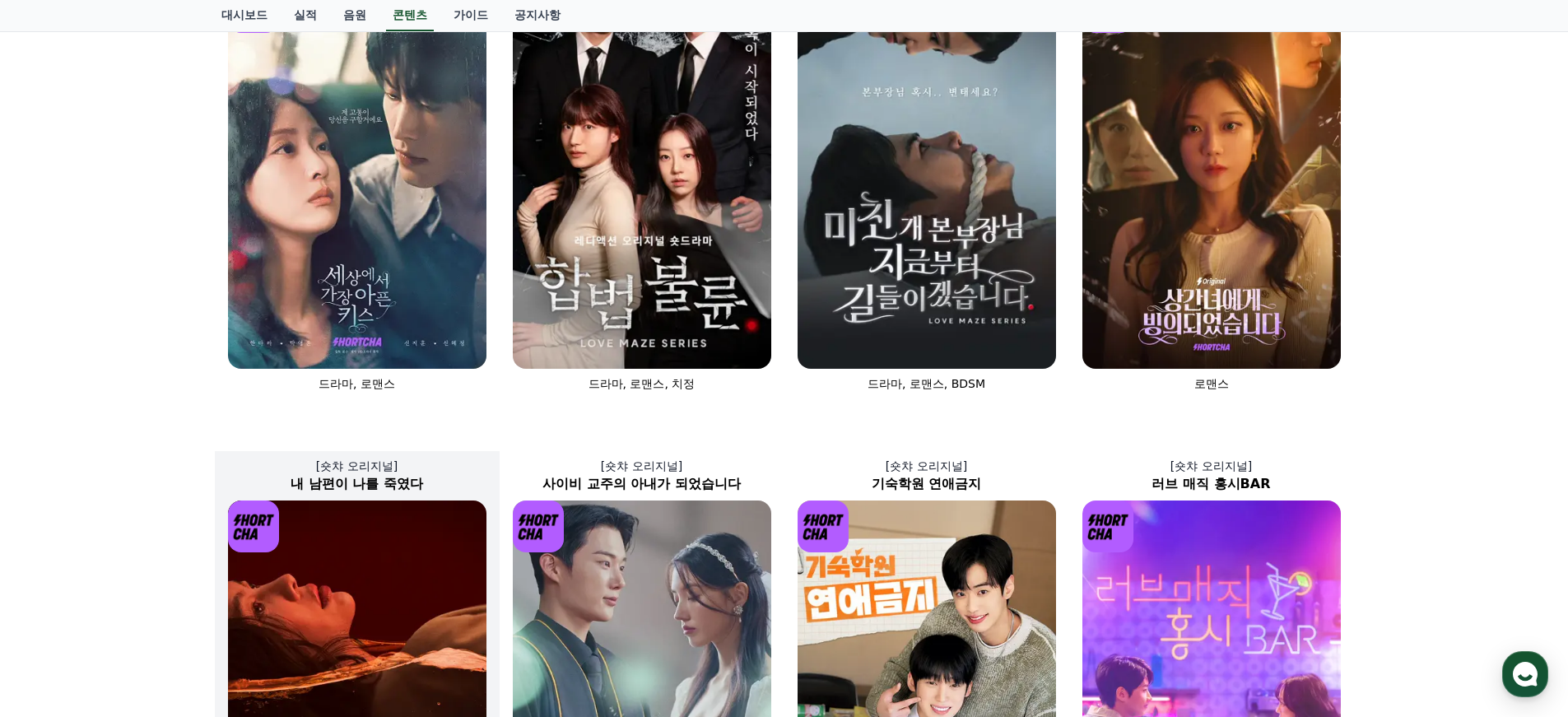
scroll to position [94, 0]
